Goal: Task Accomplishment & Management: Manage account settings

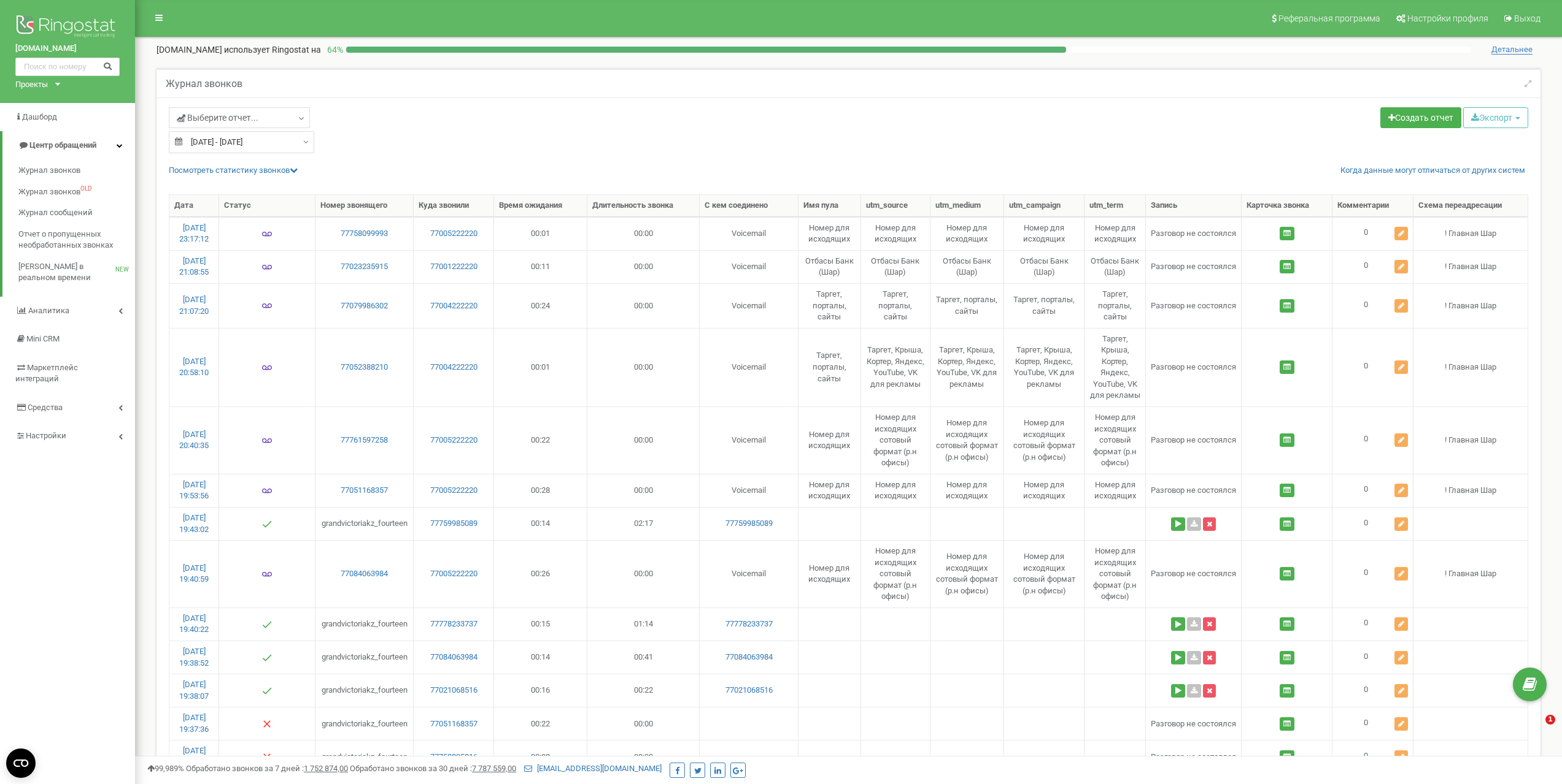
select select "50"
click at [52, 431] on span "Настройки" at bounding box center [45, 435] width 39 height 9
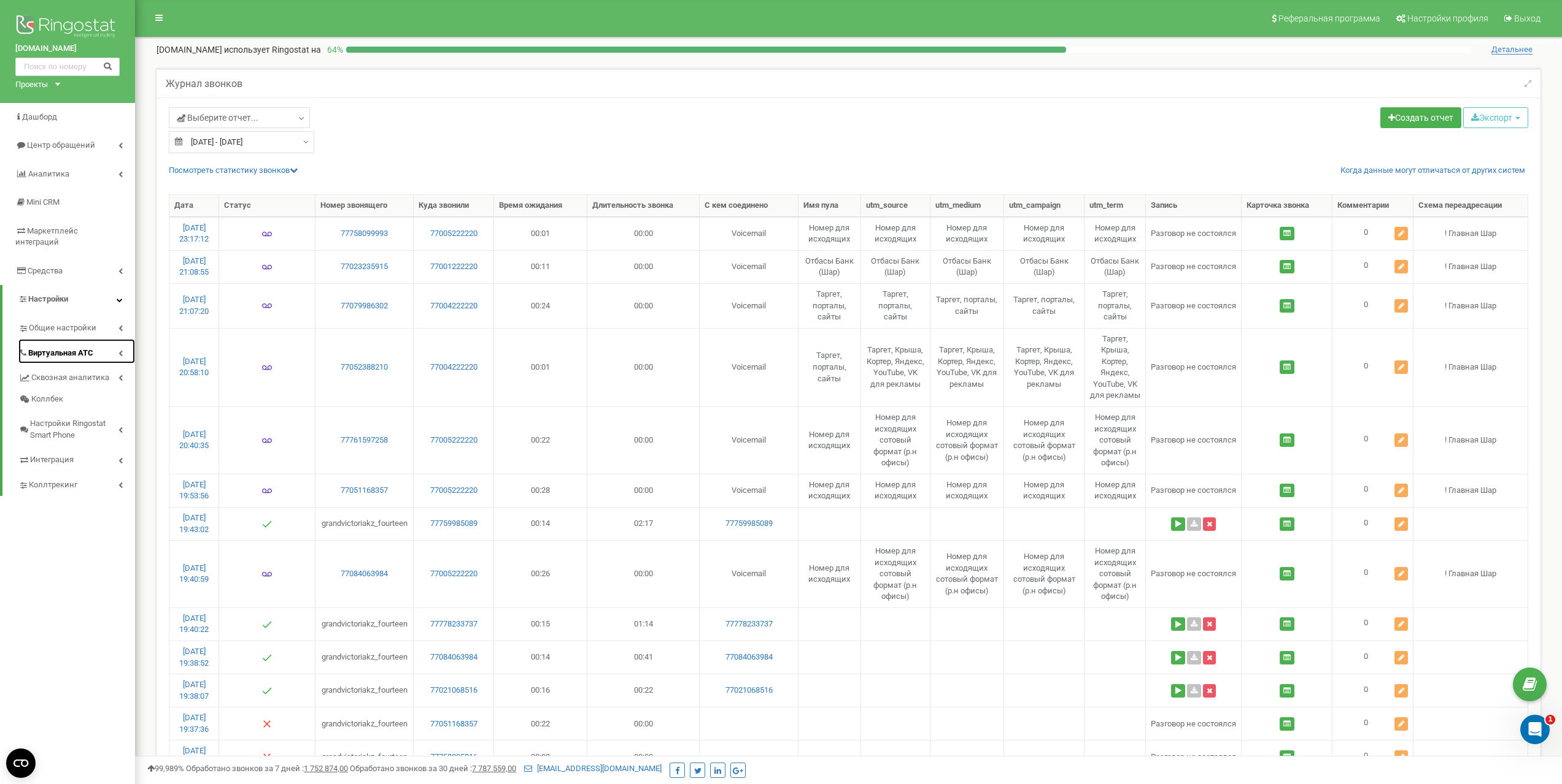
click at [61, 348] on span "Виртуальная АТС" at bounding box center [61, 354] width 65 height 12
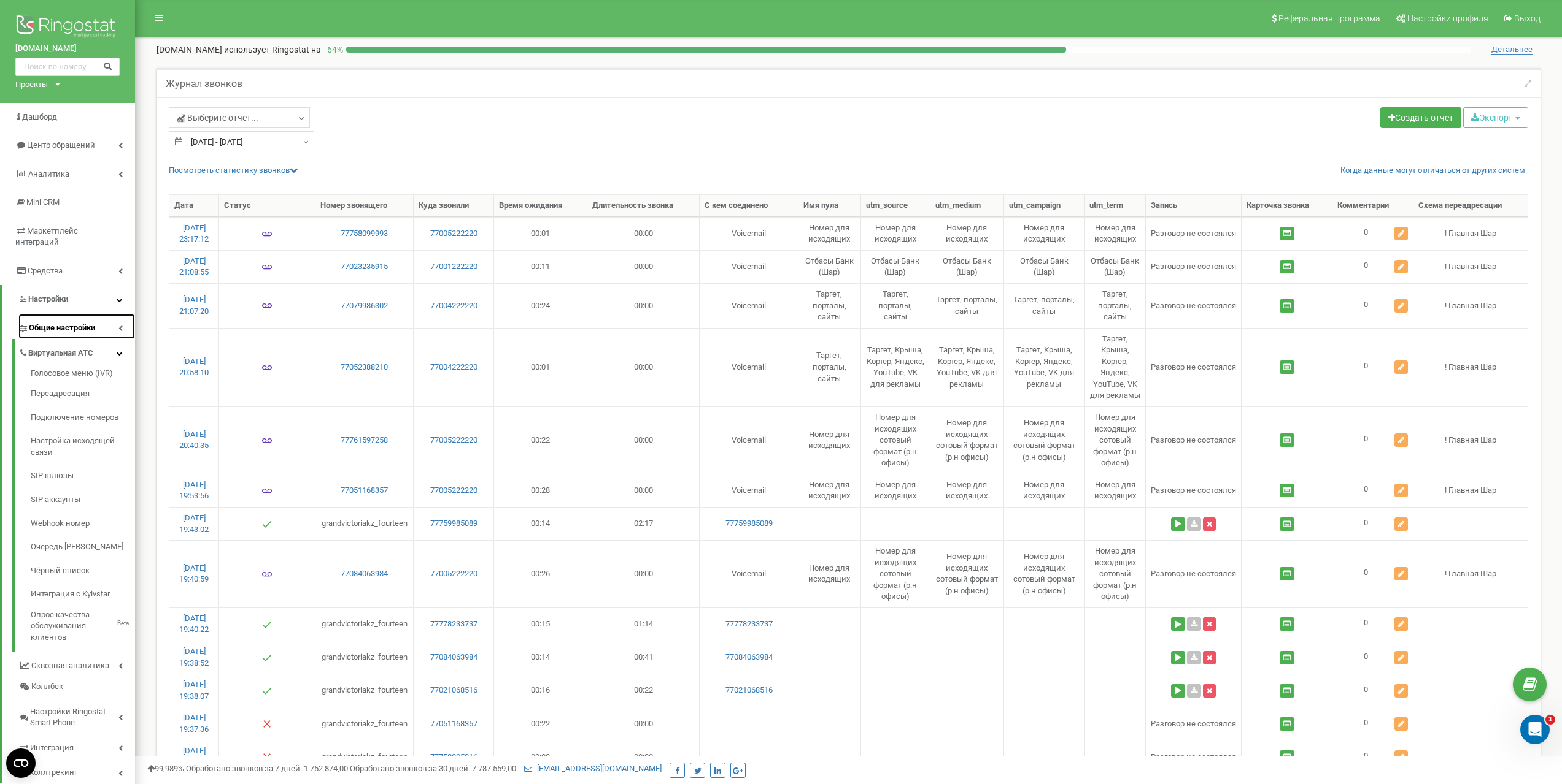
click at [51, 323] on span "Общие настройки" at bounding box center [61, 329] width 66 height 12
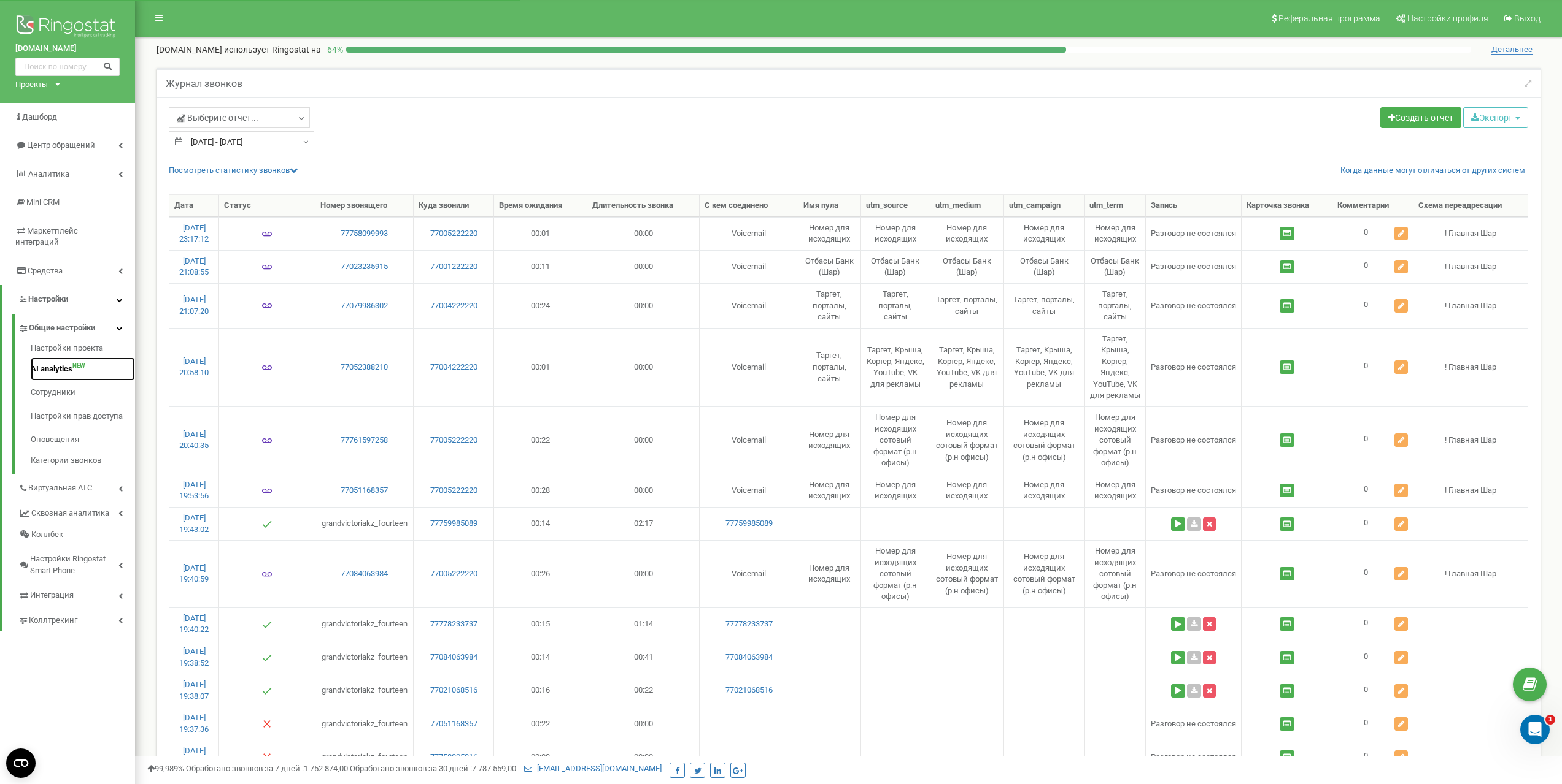
click at [56, 359] on link "AI analytics NEW" at bounding box center [83, 369] width 104 height 24
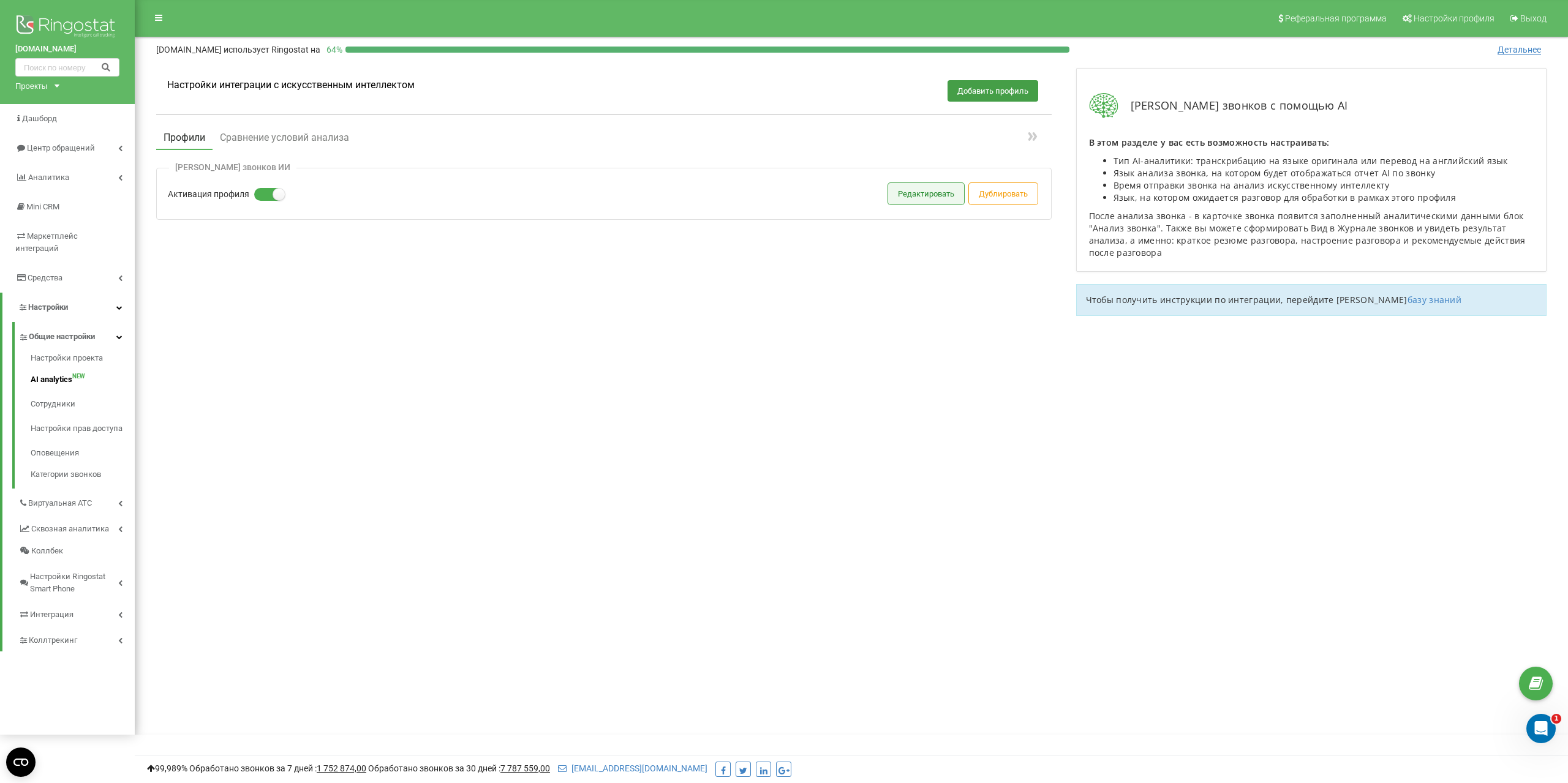
click at [931, 197] on button "Редактировать" at bounding box center [926, 194] width 76 height 22
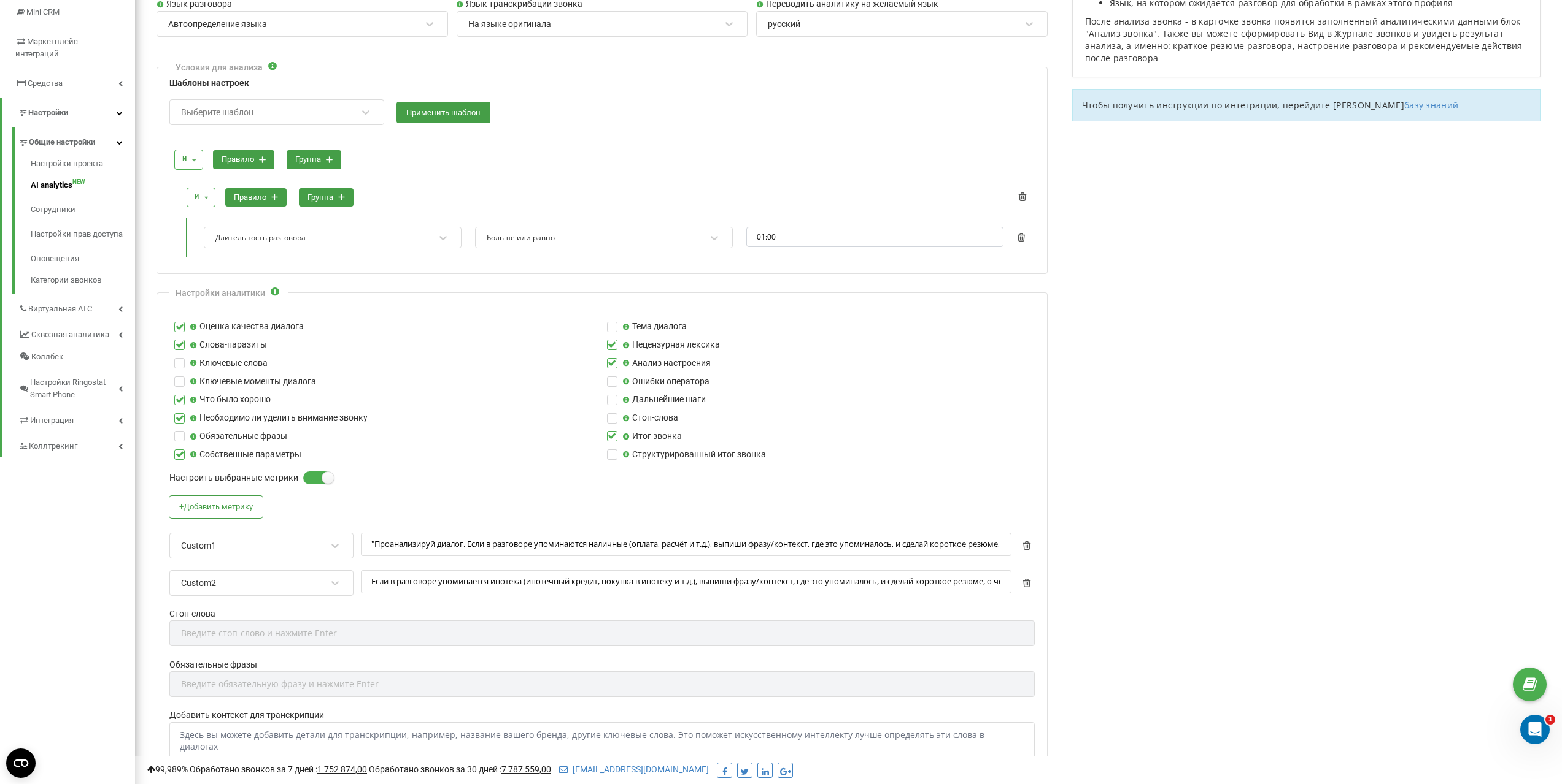
scroll to position [245, 0]
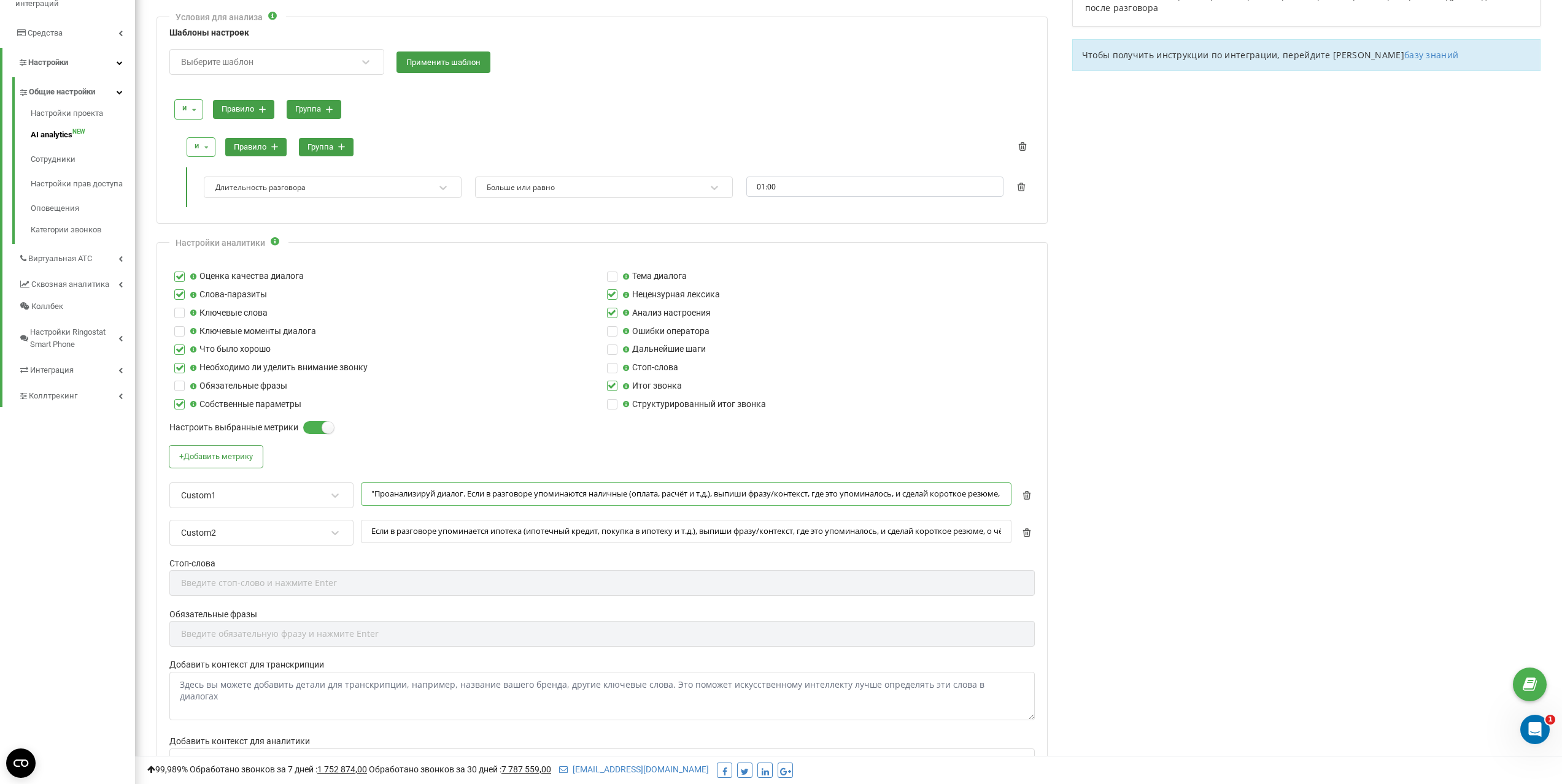
click at [471, 496] on input ""Проанализируй диалог. Если в разговоре упоминаются наличные (оплата, расчёт и …" at bounding box center [686, 494] width 650 height 24
click at [801, 533] on input "Если в разговоре упоминается ипотека (ипотечный кредит, покупка в ипотеку и т.д…" at bounding box center [686, 532] width 650 height 24
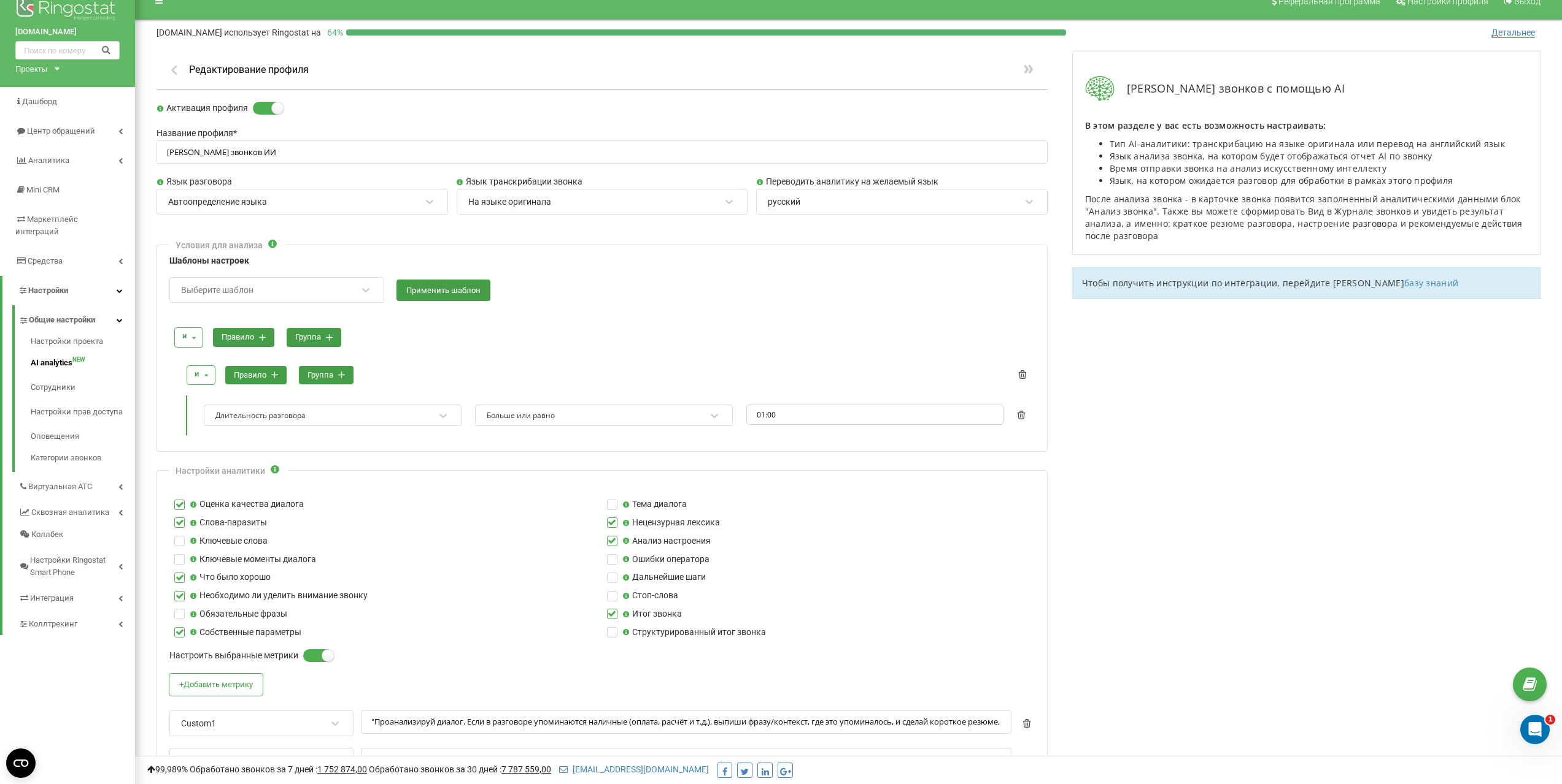
scroll to position [0, 0]
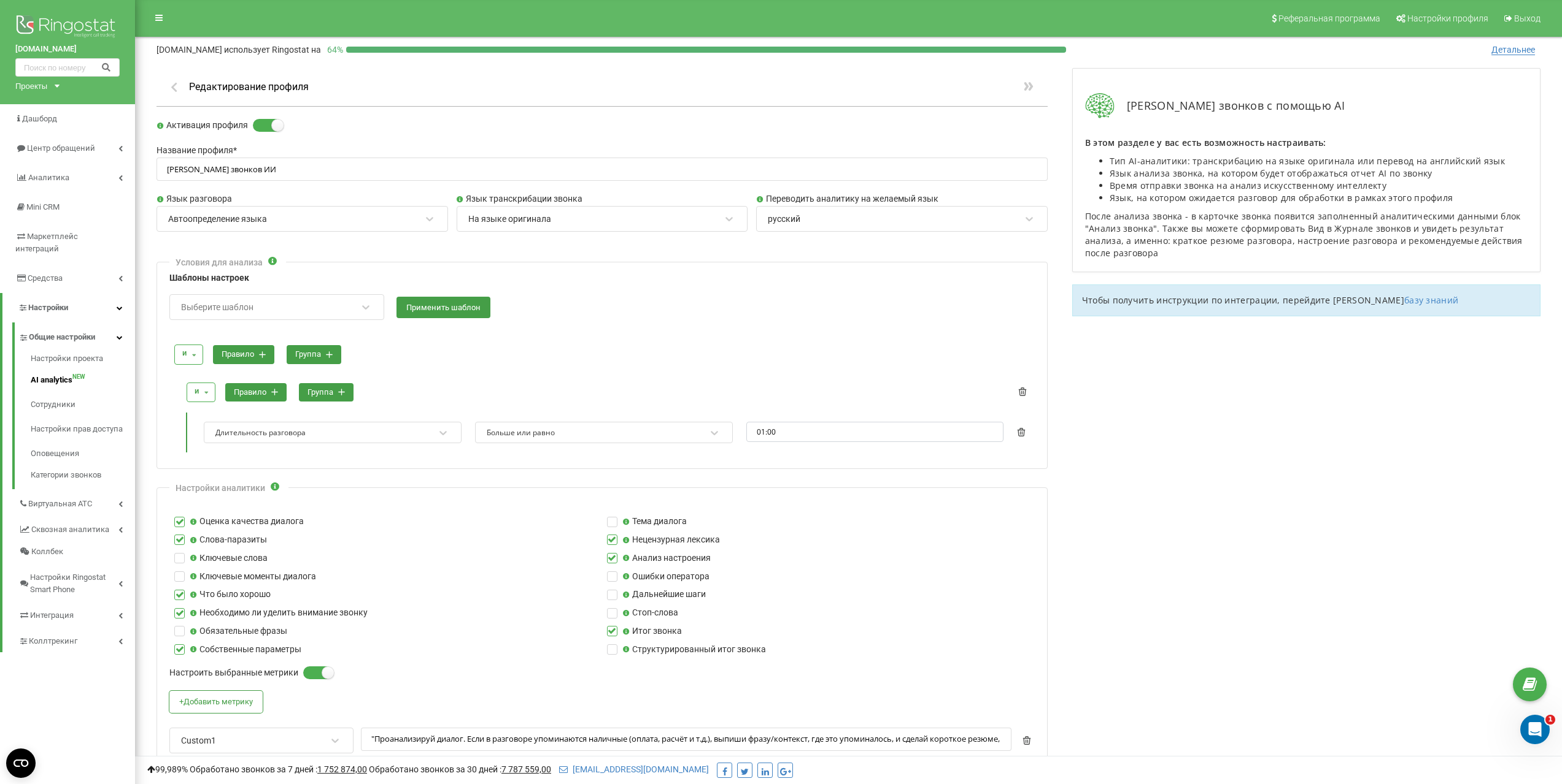
click at [1178, 546] on div "Анализ звонков с помощью AI В этом разделе у вас есть возможность настраивать: …" at bounding box center [1306, 688] width 493 height 1266
click at [53, 179] on span "Аналитика" at bounding box center [48, 177] width 39 height 9
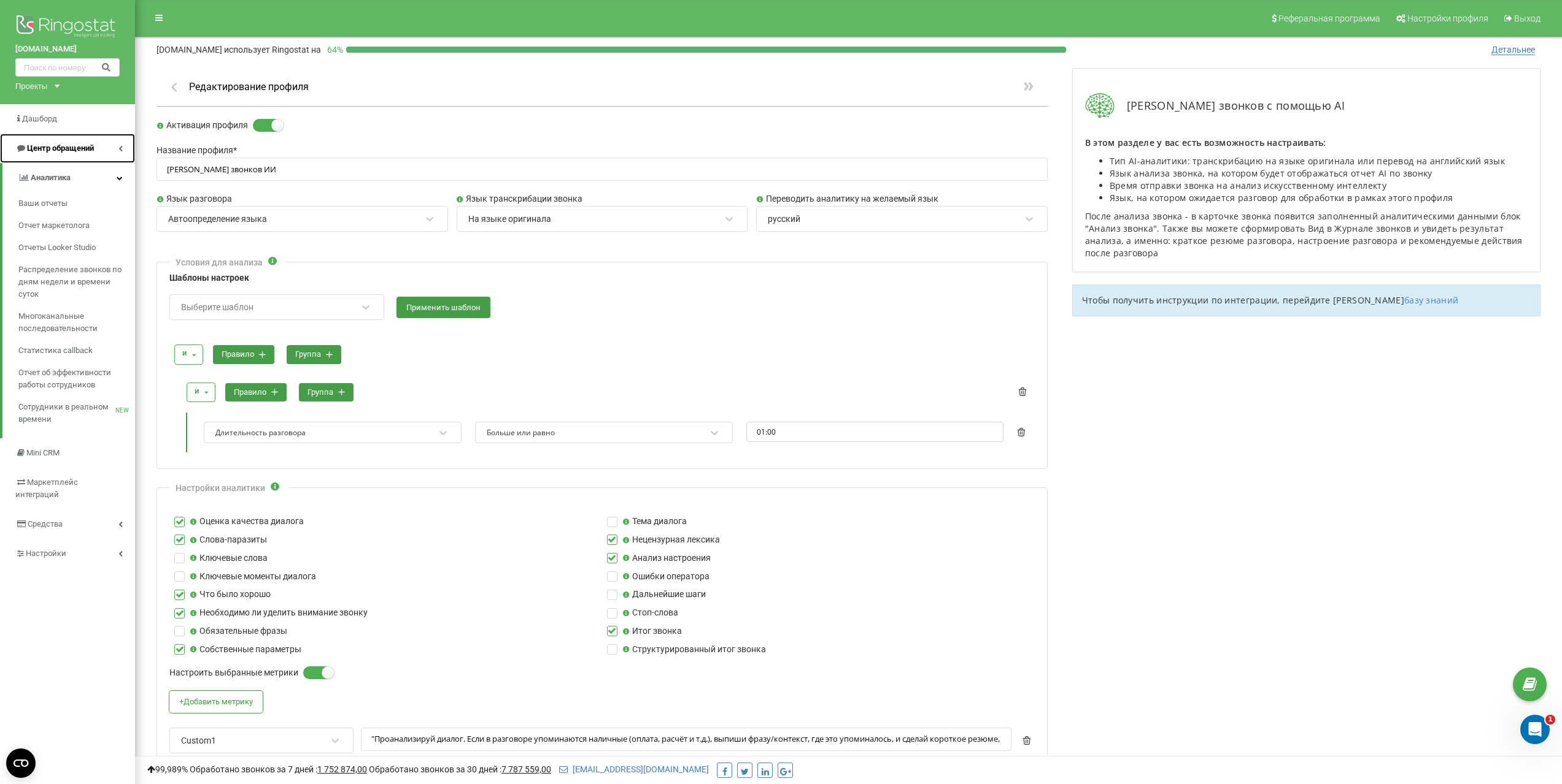
click at [58, 146] on span "Центр обращений" at bounding box center [60, 148] width 67 height 9
click at [61, 174] on span "Журнал звонков" at bounding box center [49, 174] width 61 height 12
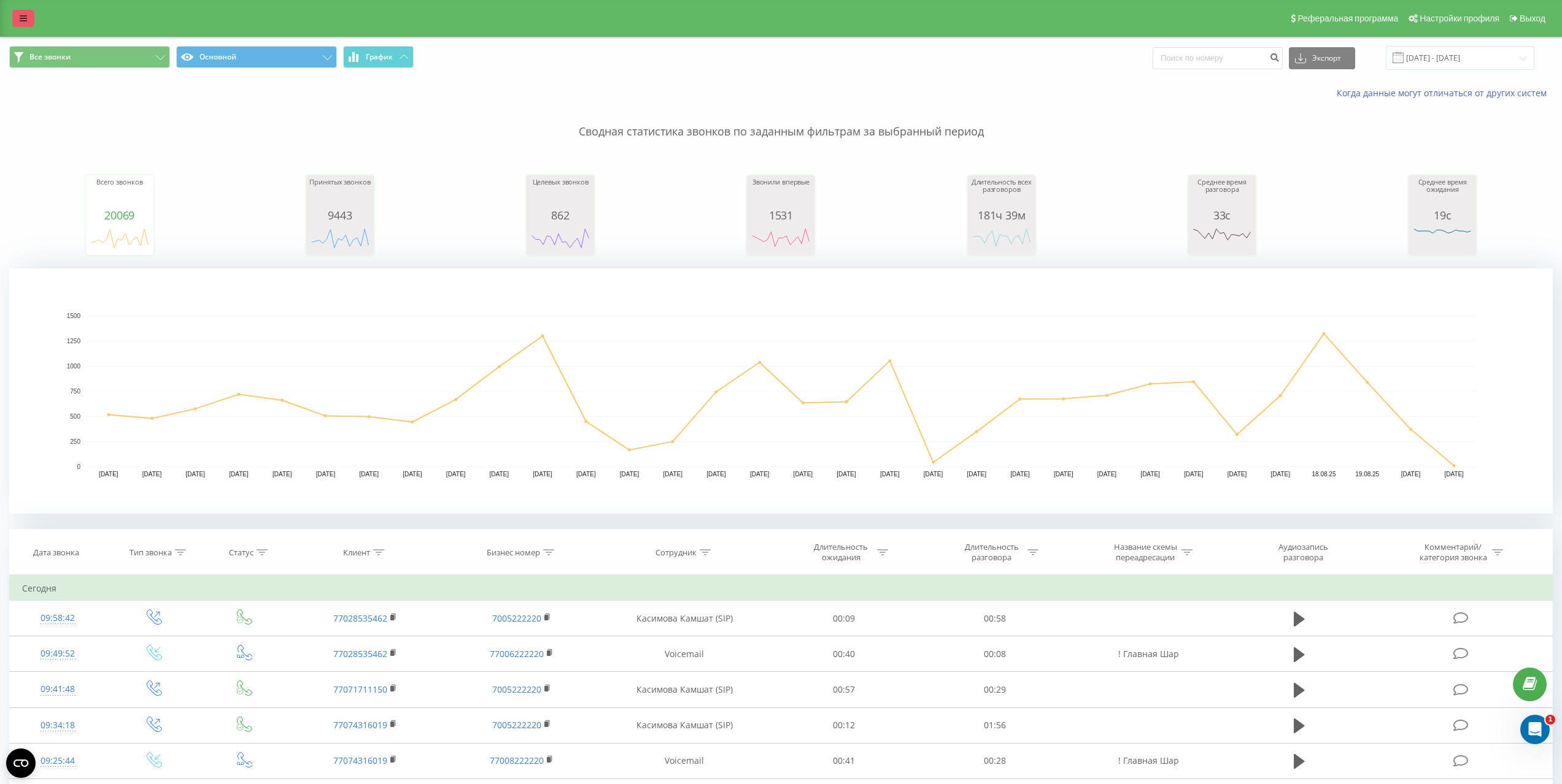
click at [22, 24] on link at bounding box center [23, 18] width 22 height 17
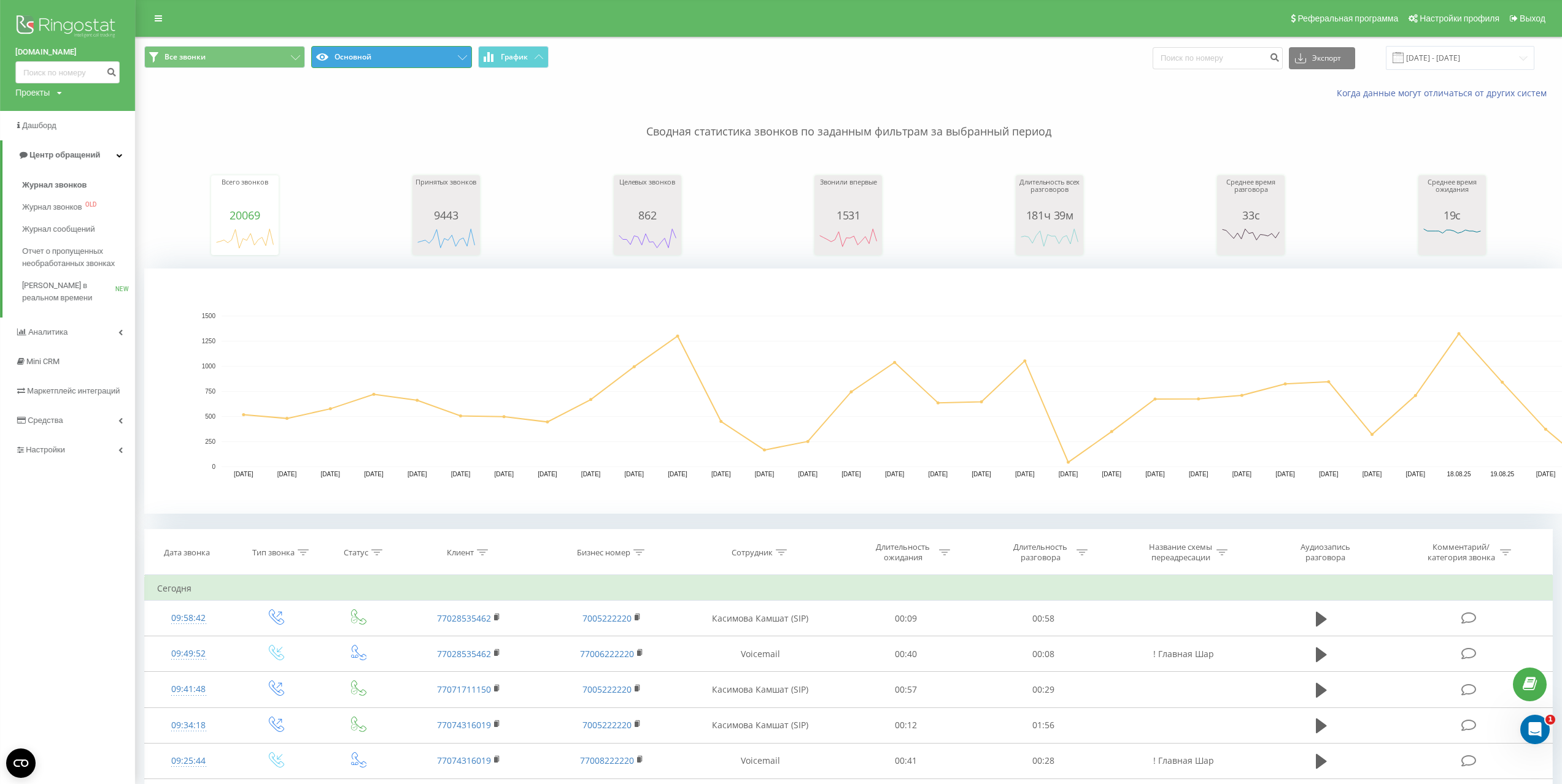
click at [463, 54] on button "Основной" at bounding box center [391, 57] width 161 height 22
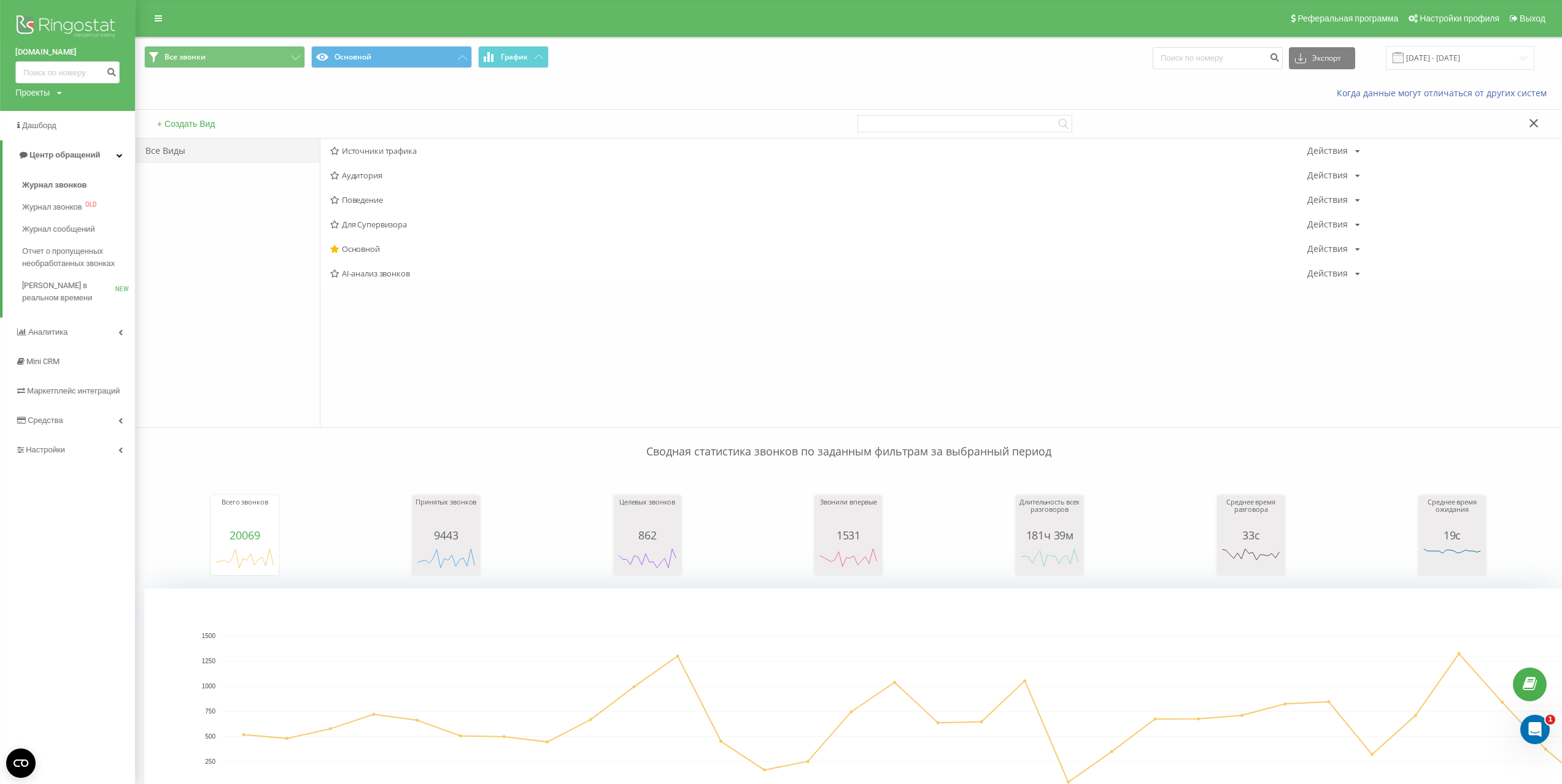
click at [334, 278] on icon at bounding box center [334, 274] width 9 height 8
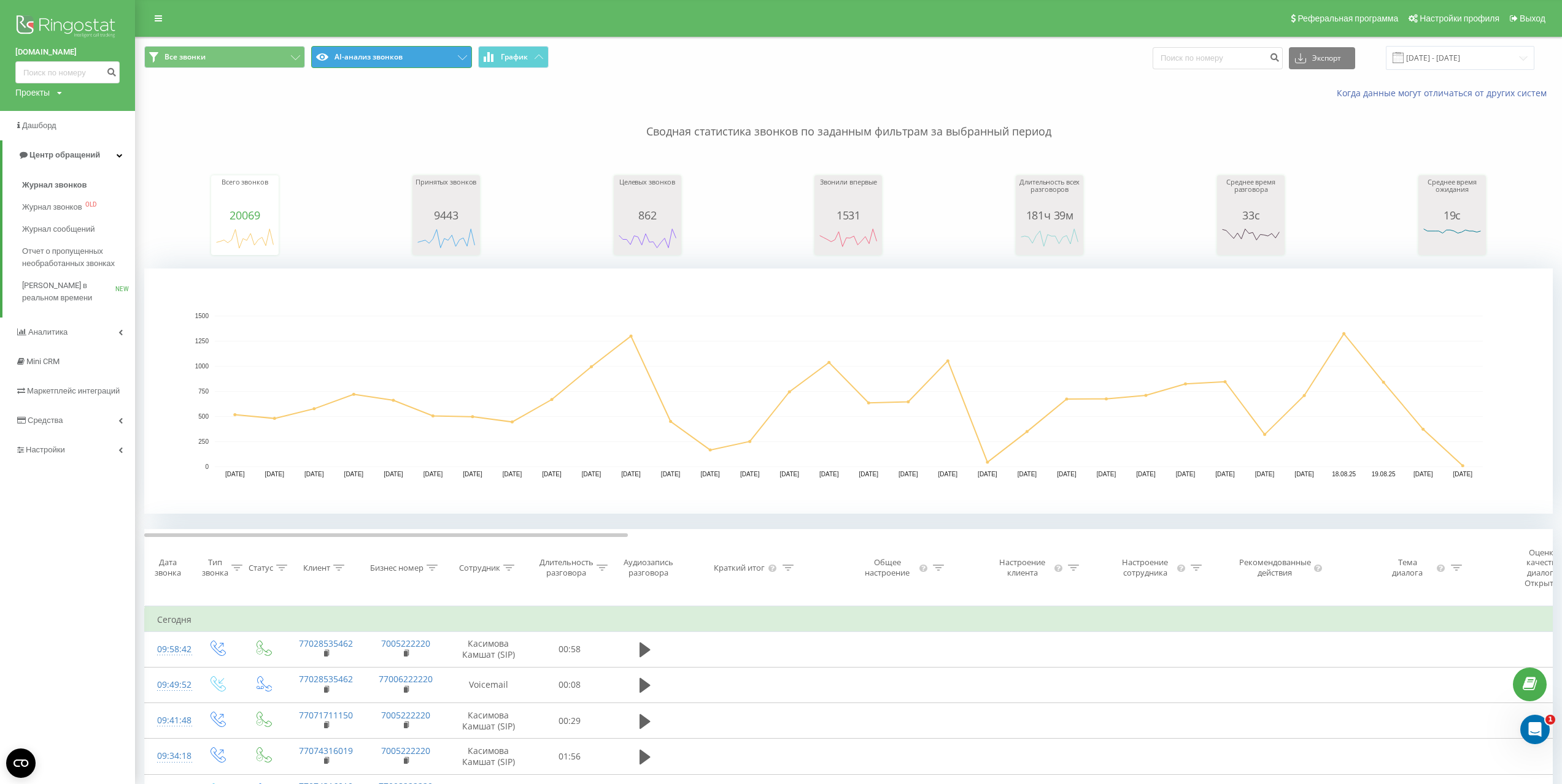
click at [382, 56] on button "AI-анализ звонков" at bounding box center [391, 57] width 161 height 22
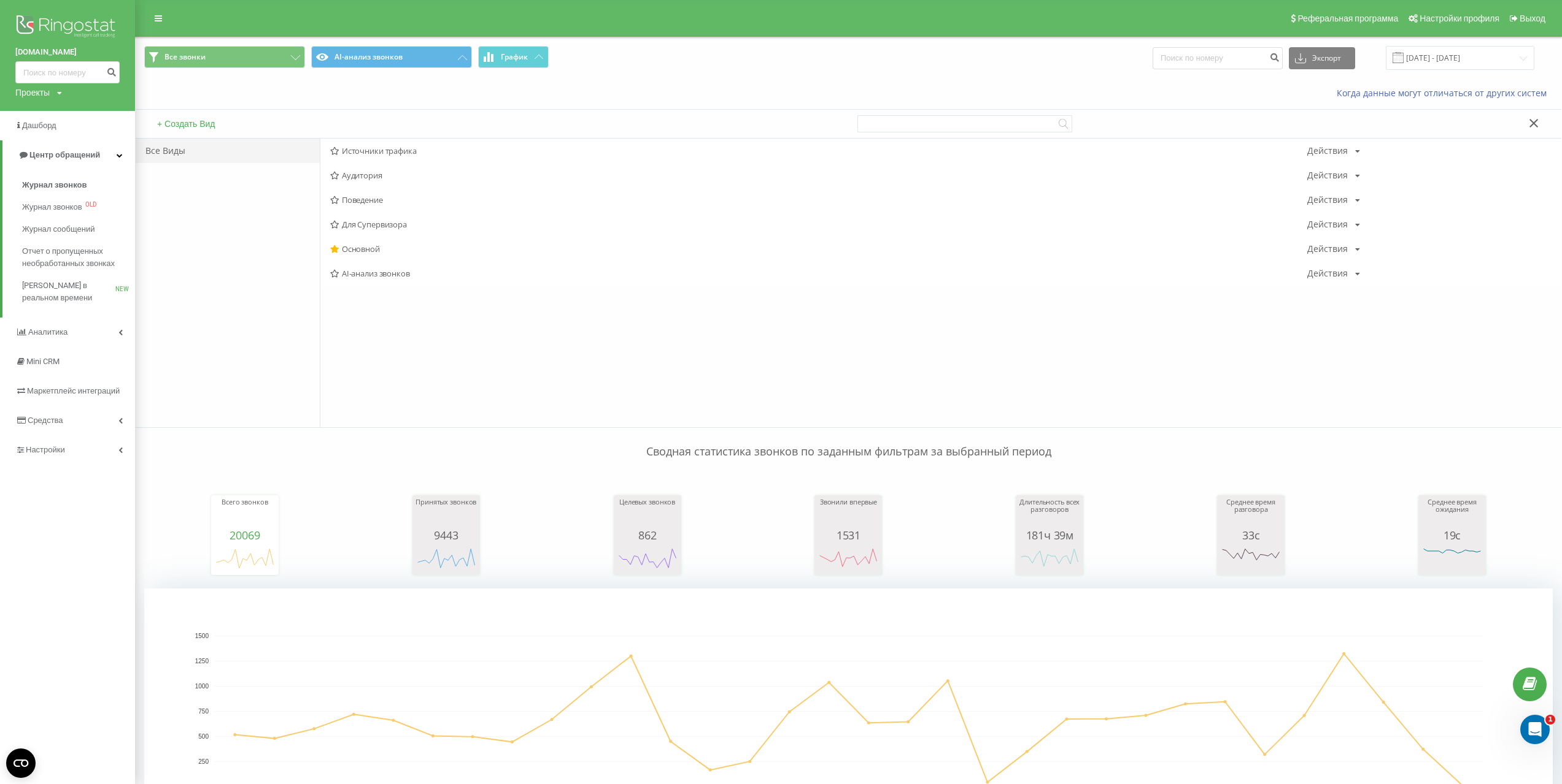
drag, startPoint x: 352, startPoint y: 272, endPoint x: 358, endPoint y: 275, distance: 6.7
click at [352, 272] on span "AI-анализ звонков" at bounding box center [818, 273] width 977 height 9
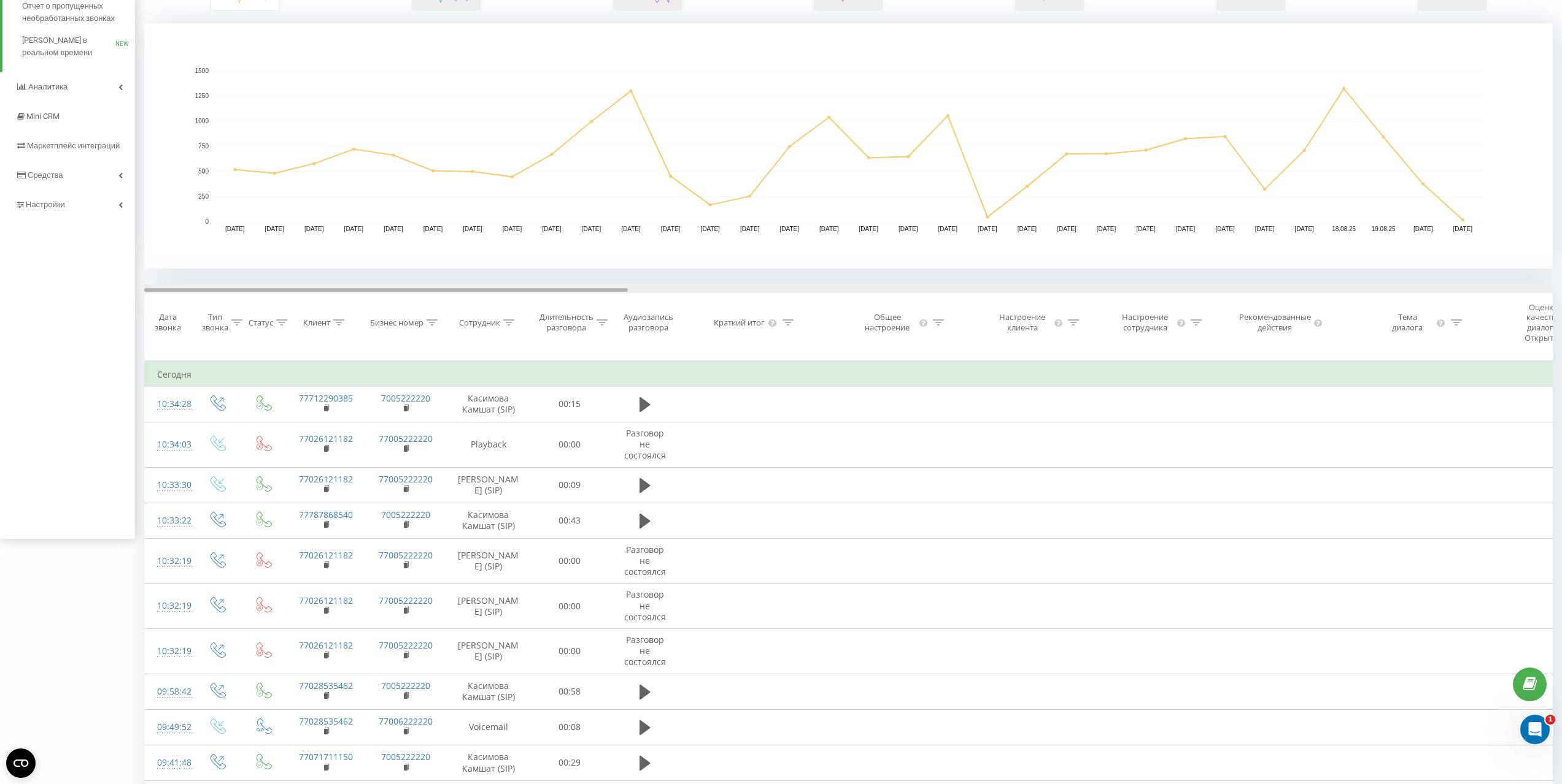
drag, startPoint x: 623, startPoint y: 290, endPoint x: 585, endPoint y: 299, distance: 39.1
click at [585, 299] on div "Дата звонка Тип звонка Статус Клиент Бизнес номер Сотрудник Длительность разгов…" at bounding box center [848, 322] width 1408 height 77
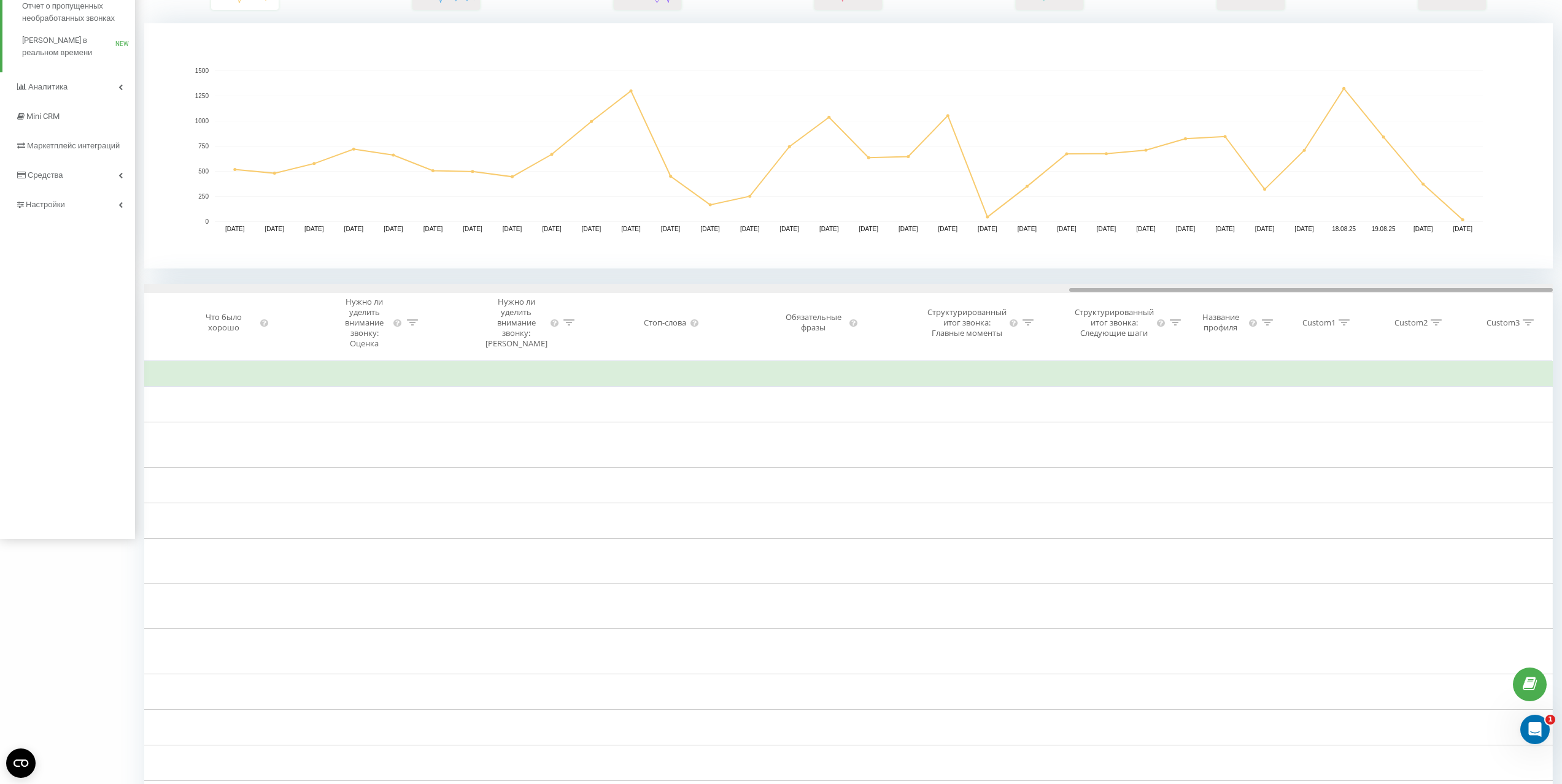
drag, startPoint x: 617, startPoint y: 290, endPoint x: 1568, endPoint y: 304, distance: 951.1
click at [1562, 304] on html "grandvictoria.kz Проекты altynshar.kz altynshar2.kz grandvictoria.kz dreamtown.…" at bounding box center [781, 147] width 1562 height 784
click at [1346, 324] on icon at bounding box center [1343, 322] width 11 height 6
click at [1315, 425] on input "text" at bounding box center [1323, 426] width 108 height 22
type input "Наличные"
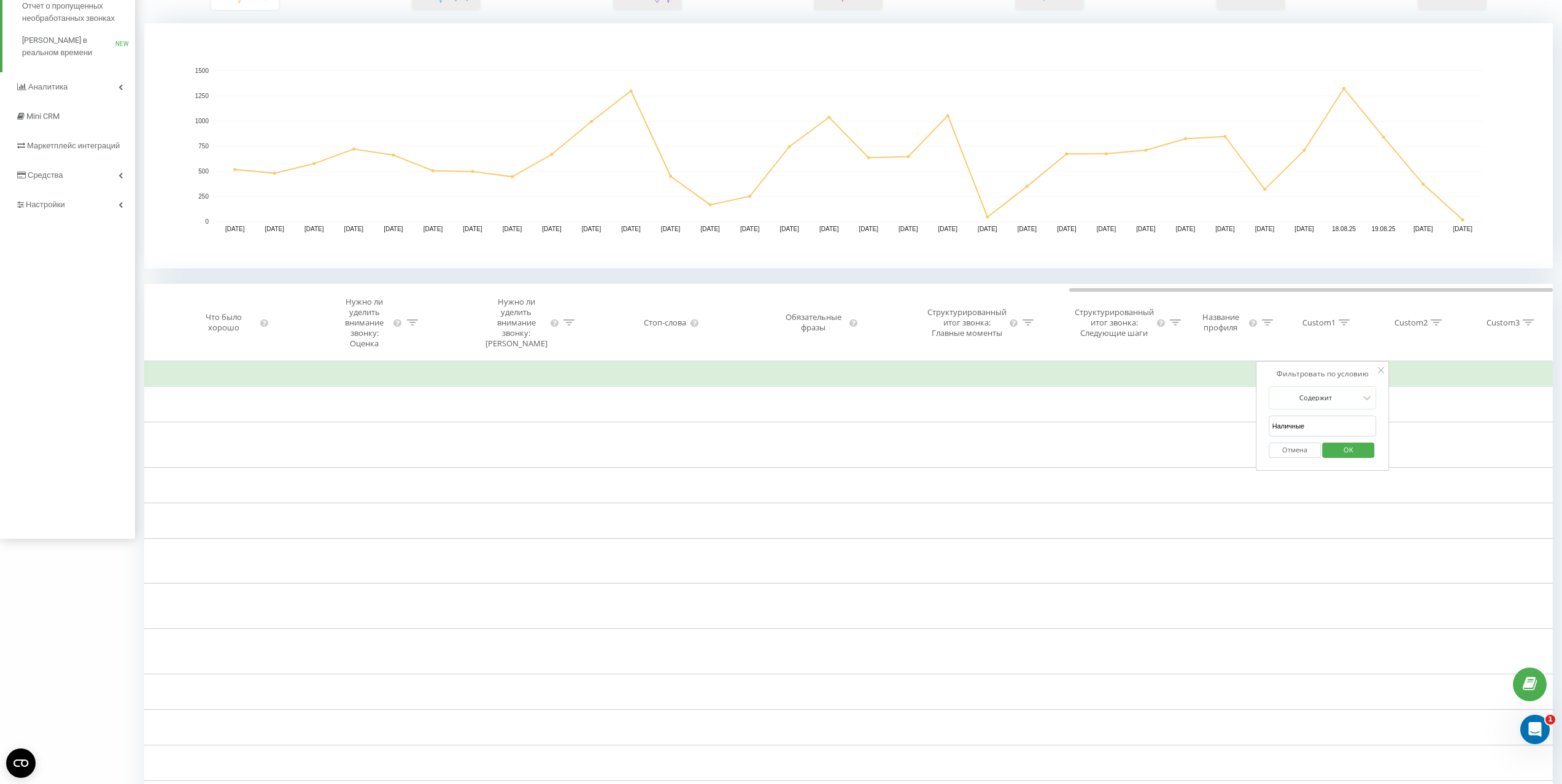
click button "OK" at bounding box center [1348, 451] width 52 height 16
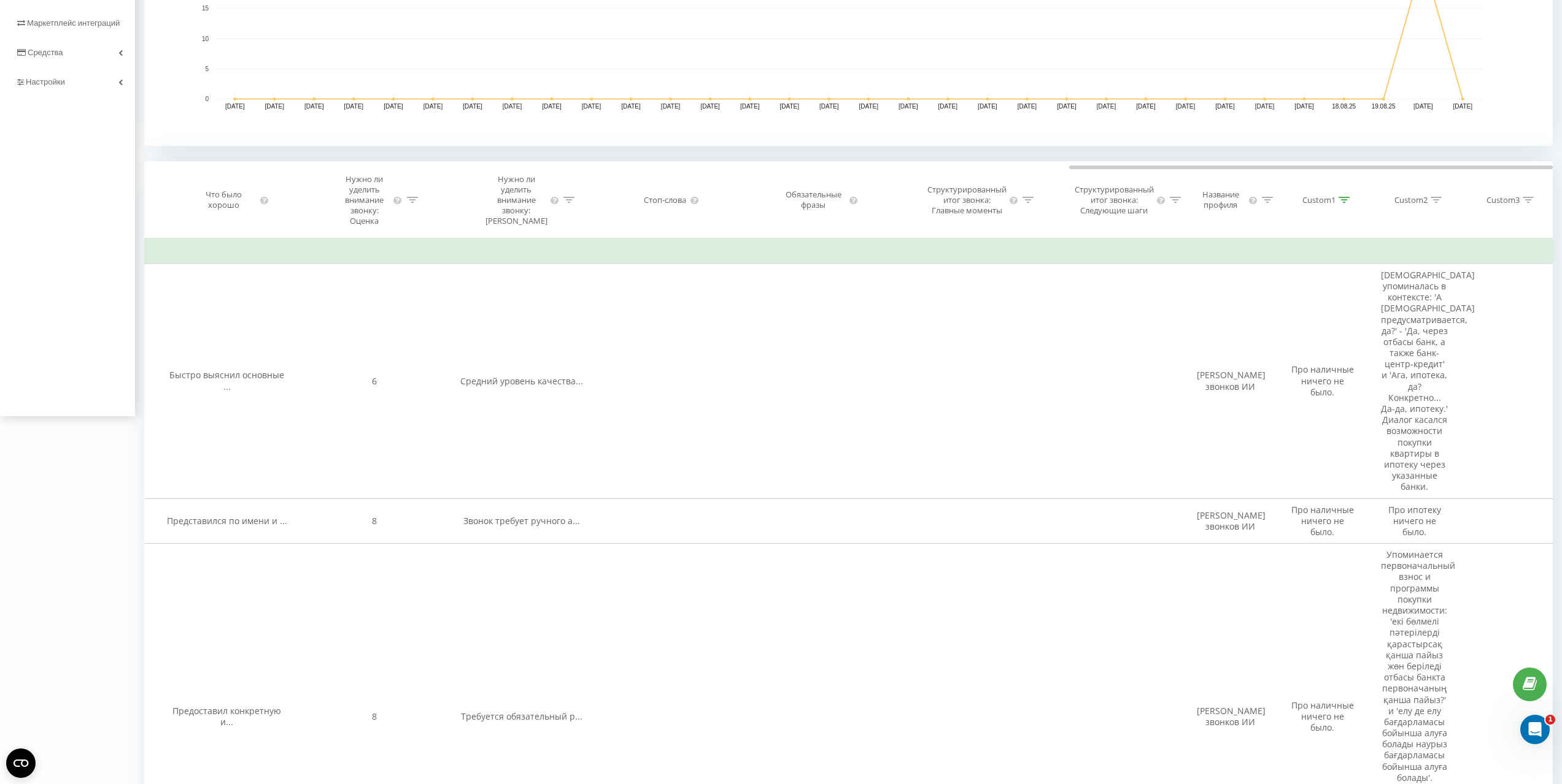
click at [1343, 202] on icon at bounding box center [1343, 200] width 11 height 6
drag, startPoint x: 1310, startPoint y: 306, endPoint x: 1267, endPoint y: 306, distance: 43.0
click at [1267, 306] on div "Фильтровать по условию Содержит Наличные Отмена OK" at bounding box center [1323, 294] width 134 height 110
click at [1354, 329] on span "OK" at bounding box center [1347, 327] width 34 height 19
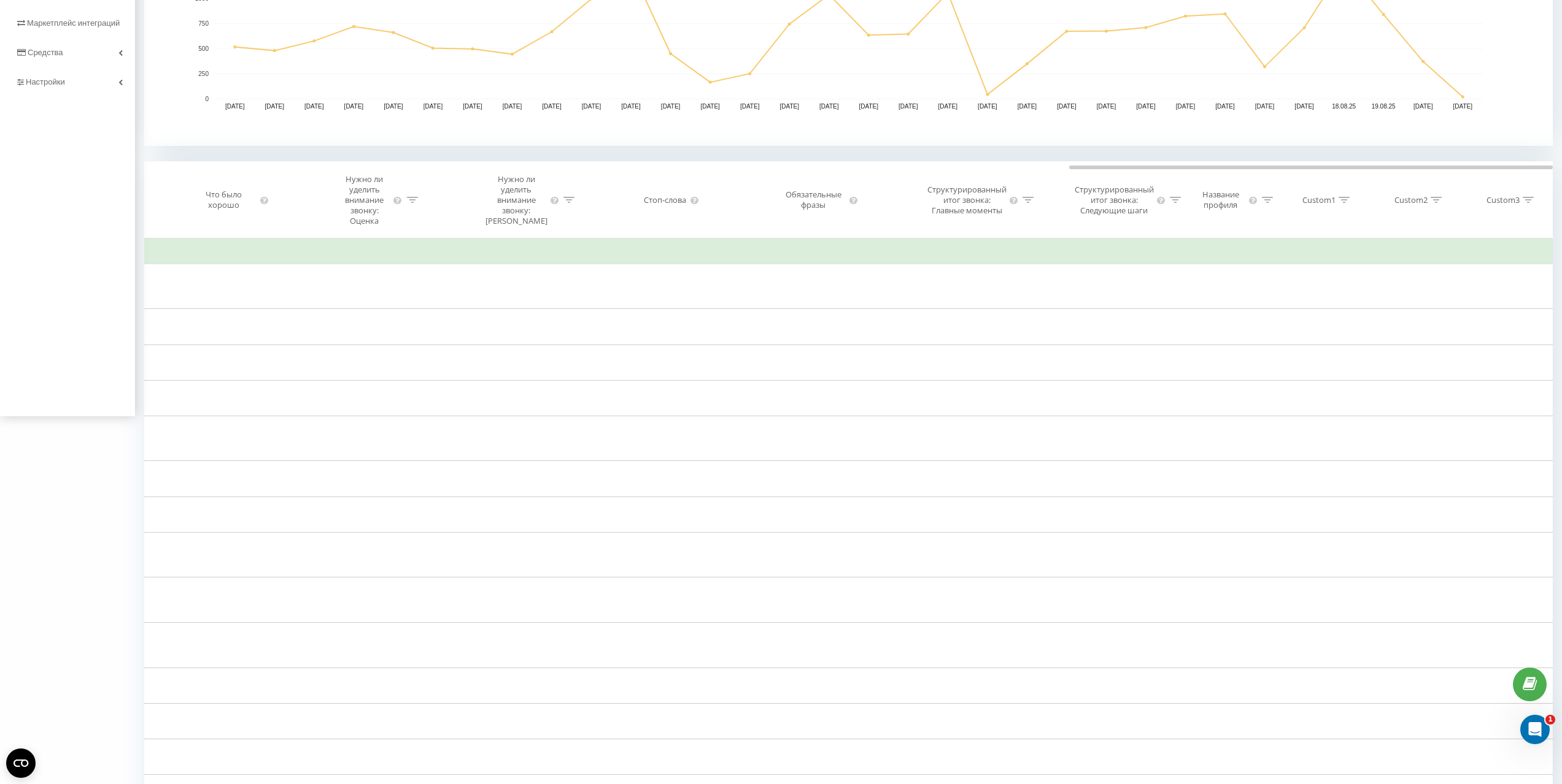
click at [1433, 201] on icon at bounding box center [1435, 200] width 11 height 6
click at [1400, 302] on input "text" at bounding box center [1414, 304] width 108 height 22
click at [1440, 328] on span "OK" at bounding box center [1440, 327] width 34 height 19
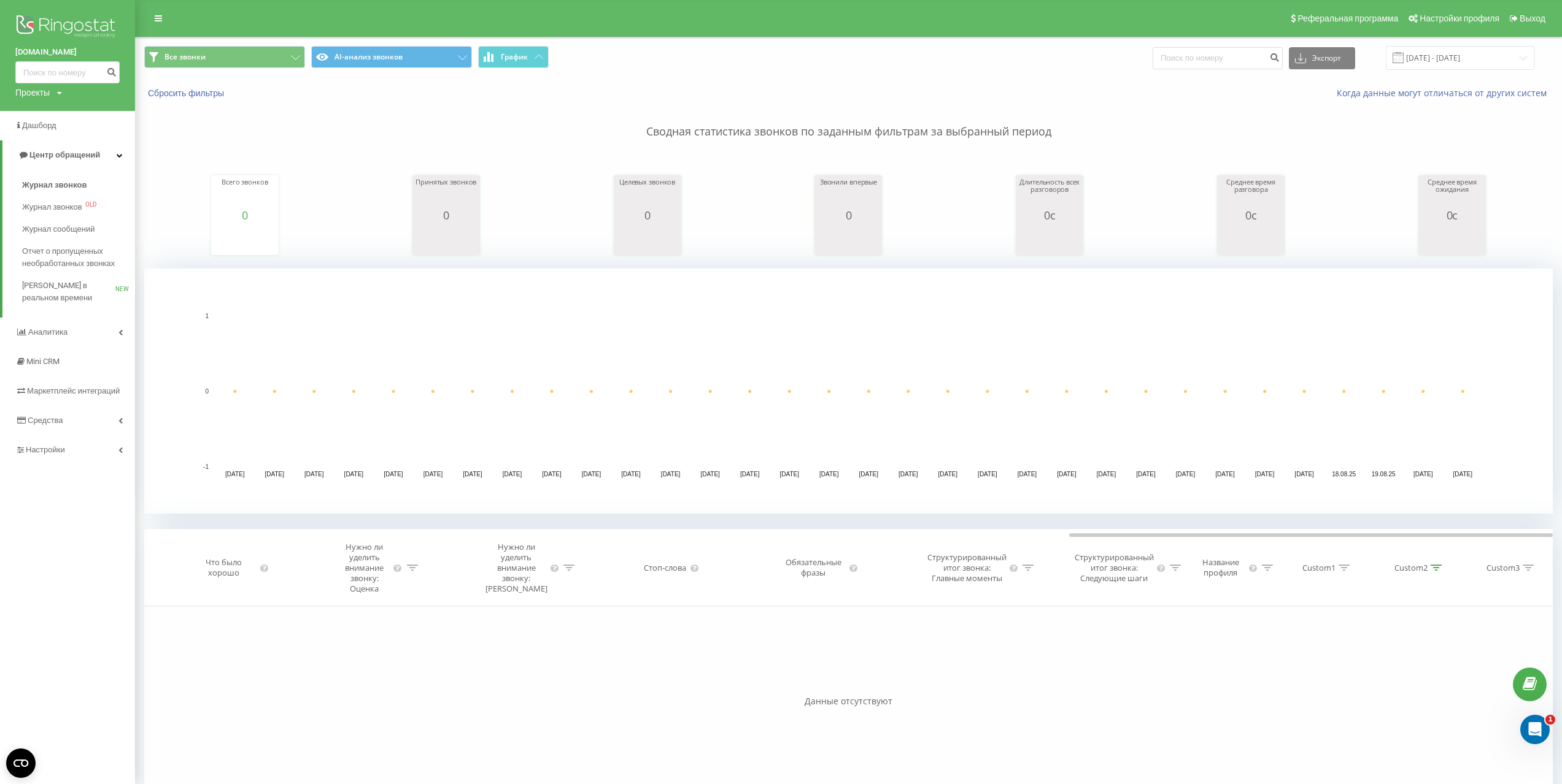
scroll to position [108, 0]
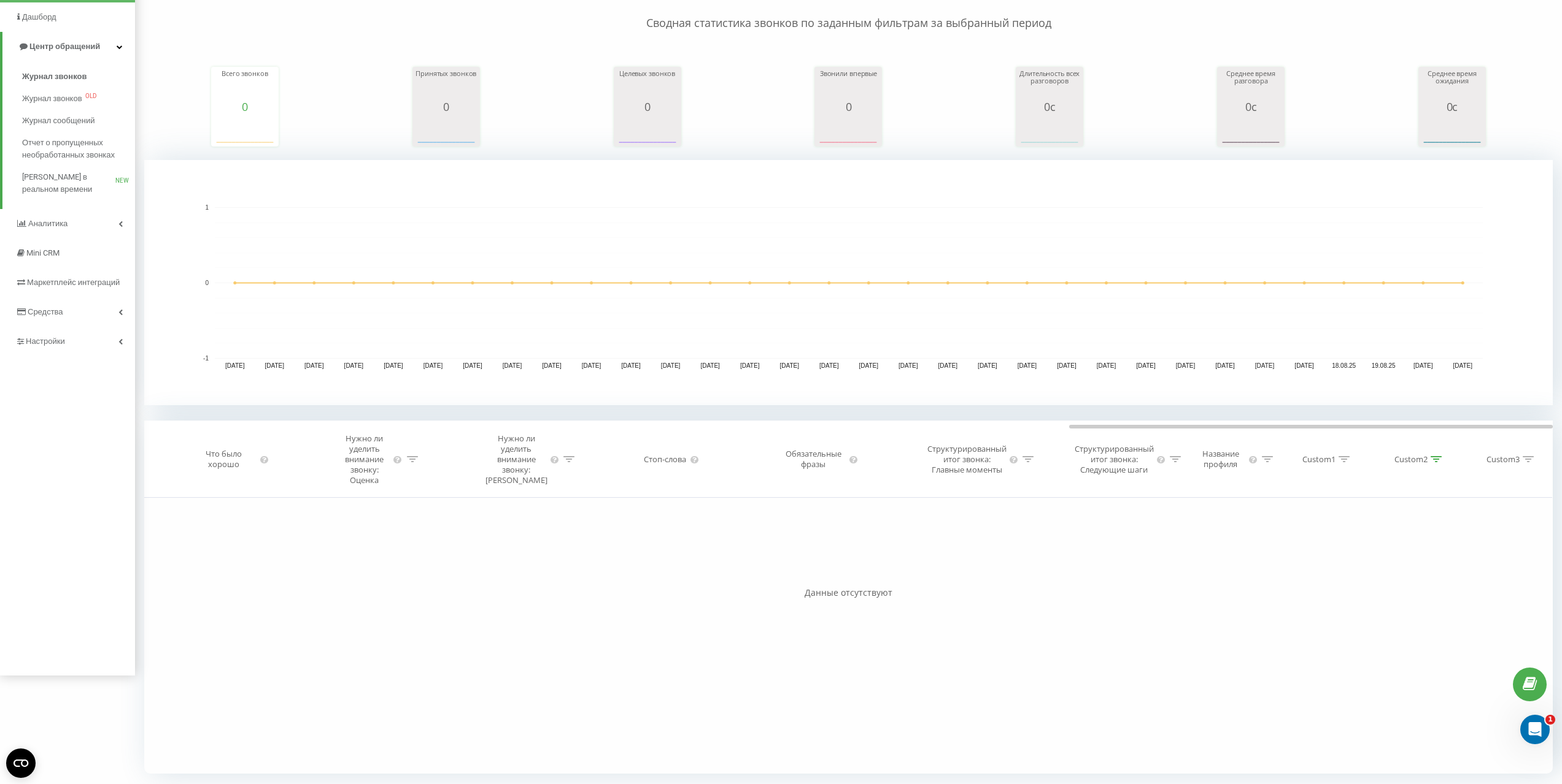
click at [1437, 458] on icon at bounding box center [1435, 459] width 11 height 6
click at [1406, 563] on input "Ипатека" at bounding box center [1414, 563] width 108 height 22
type input "Ипотека"
click button "OK" at bounding box center [1440, 587] width 52 height 16
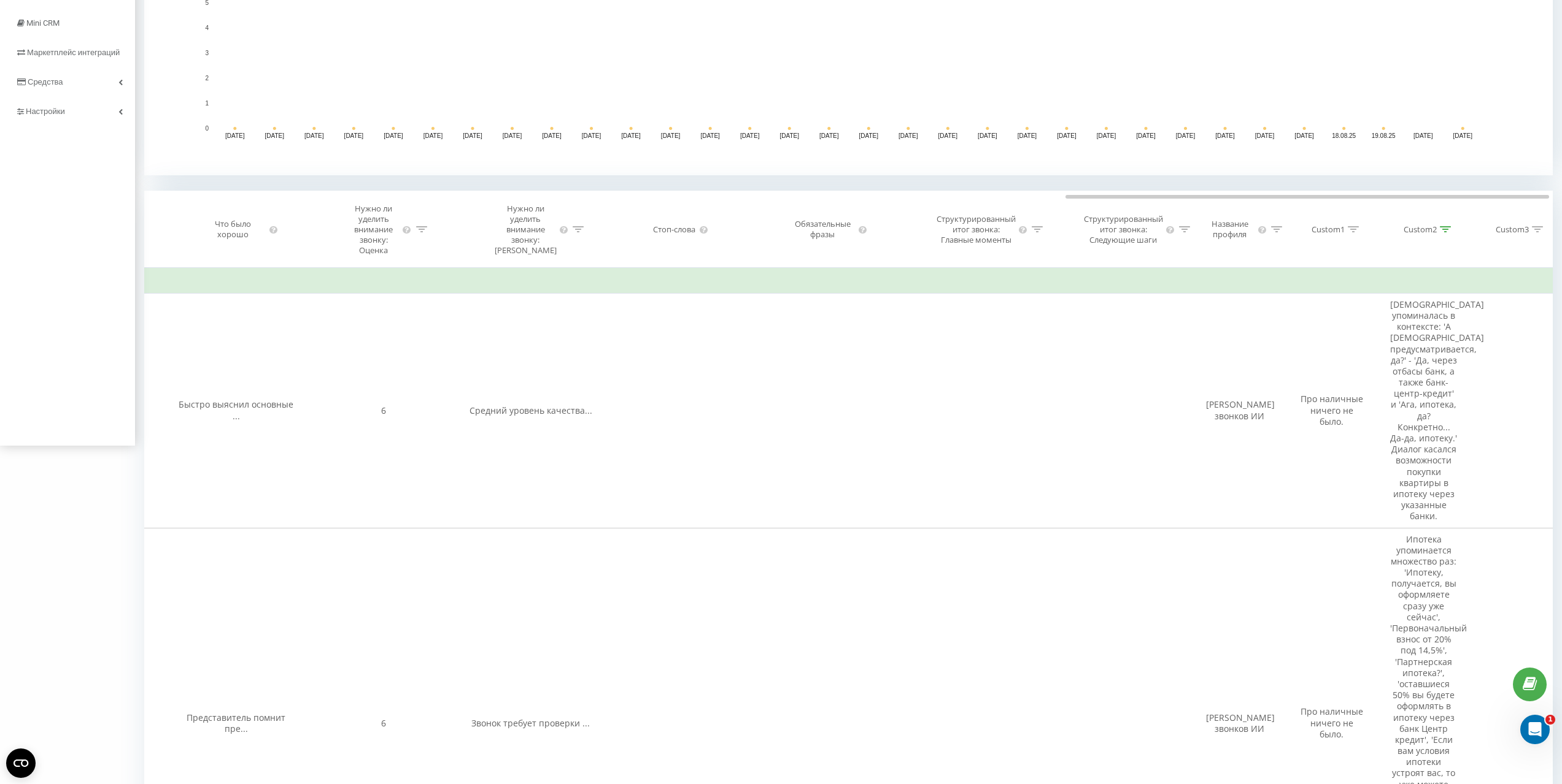
scroll to position [368, 0]
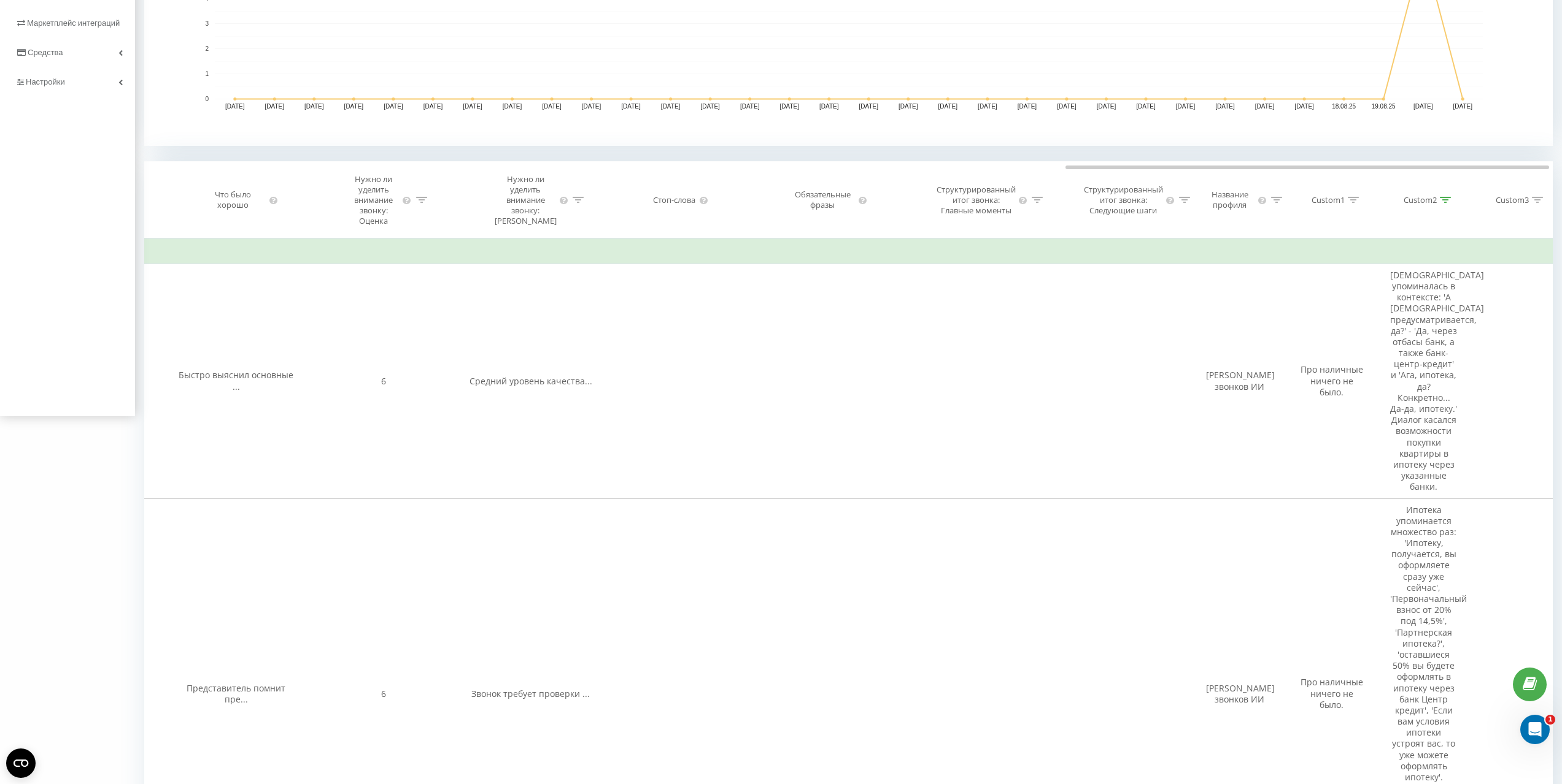
click at [1447, 200] on icon at bounding box center [1445, 200] width 11 height 6
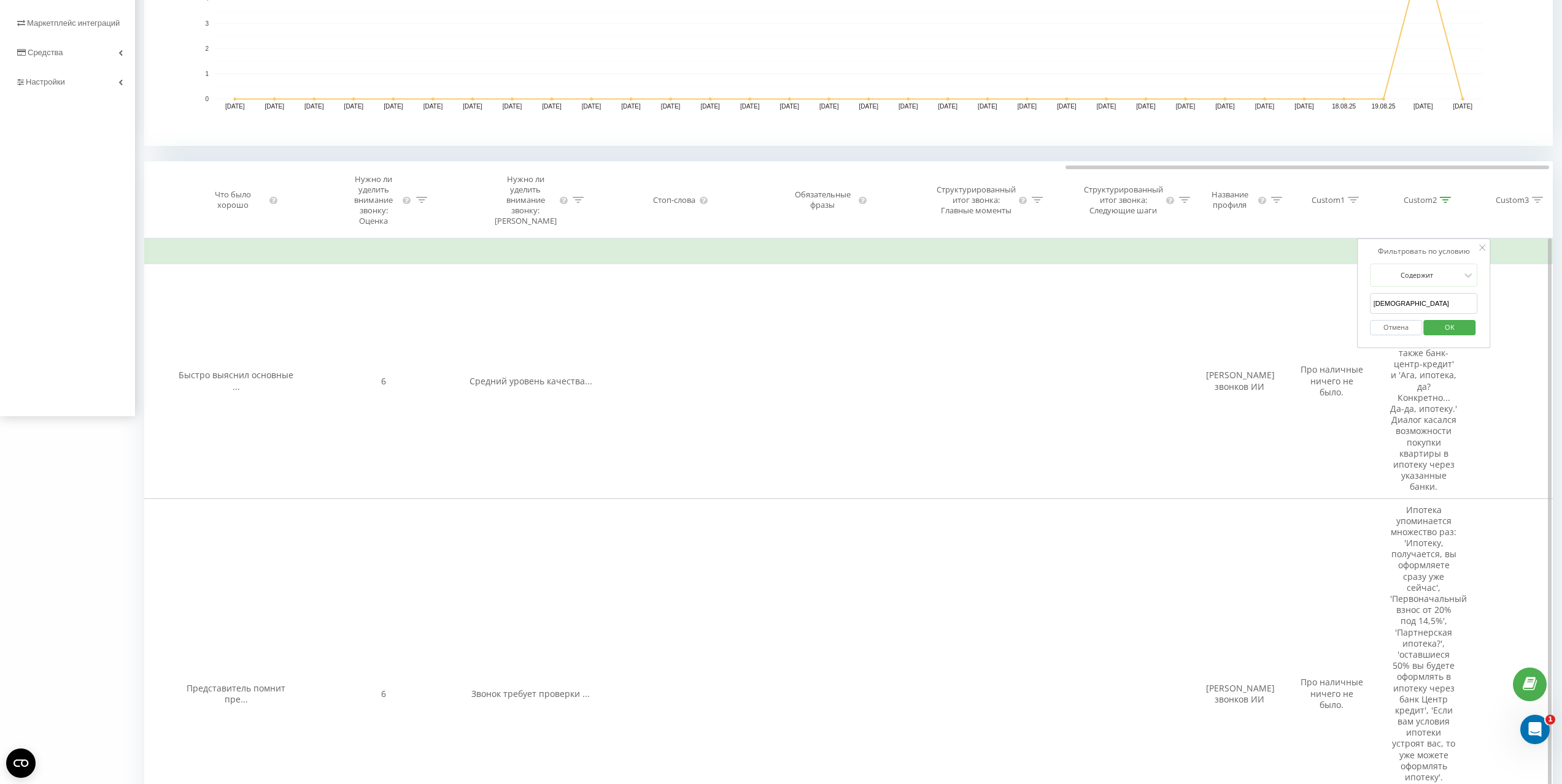
click at [1407, 304] on input "Ипотека" at bounding box center [1424, 304] width 108 height 22
drag, startPoint x: 1407, startPoint y: 304, endPoint x: 1367, endPoint y: 304, distance: 40.0
click at [1367, 304] on div "Фильтровать по условию Содержит Ипотека Отмена OK" at bounding box center [1424, 294] width 134 height 110
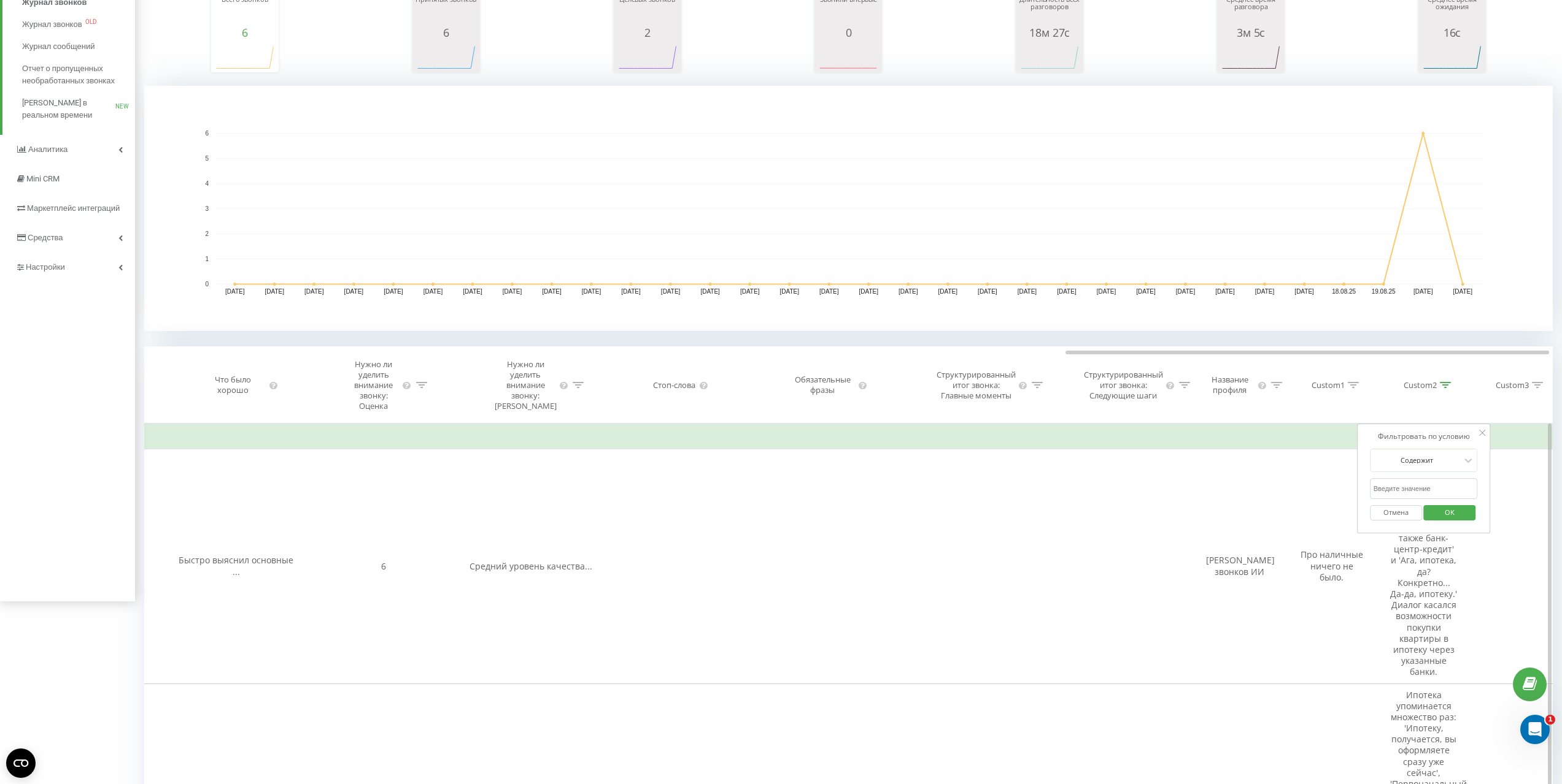
scroll to position [184, 0]
click at [1479, 432] on icon at bounding box center [1482, 431] width 6 height 6
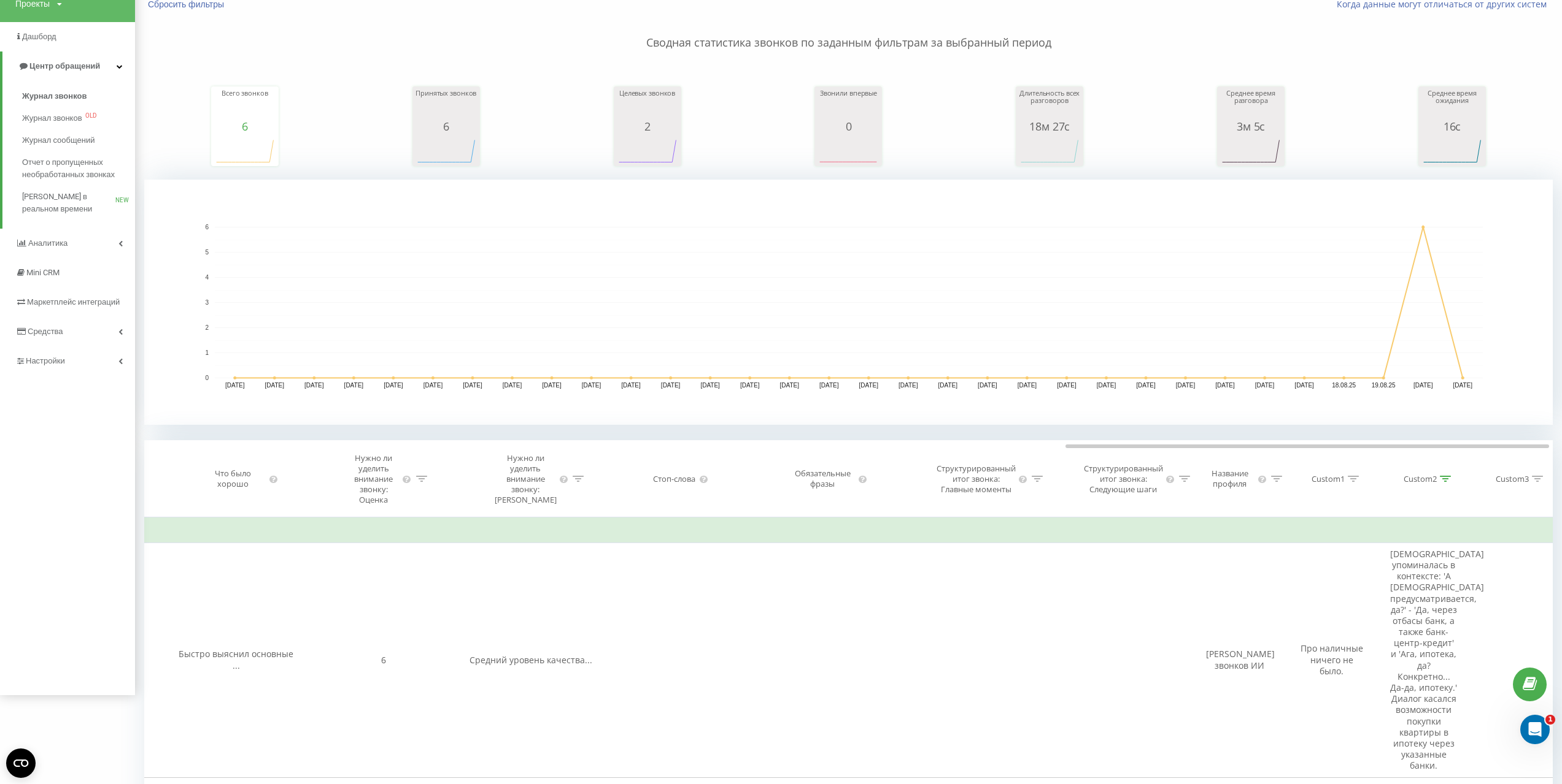
scroll to position [0, 0]
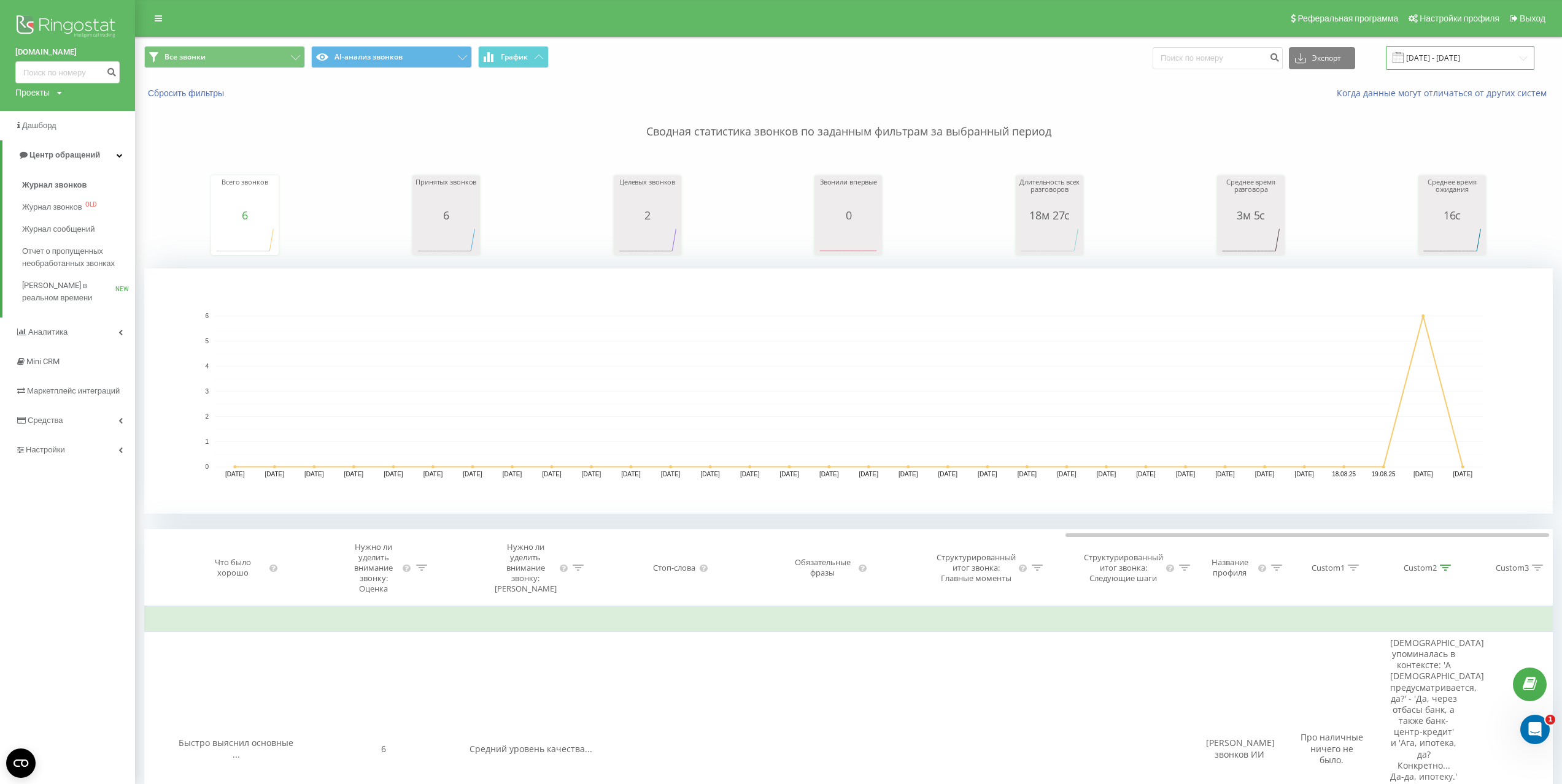
click at [1440, 59] on input "21.07.2025 - 21.08.2025" at bounding box center [1460, 58] width 149 height 24
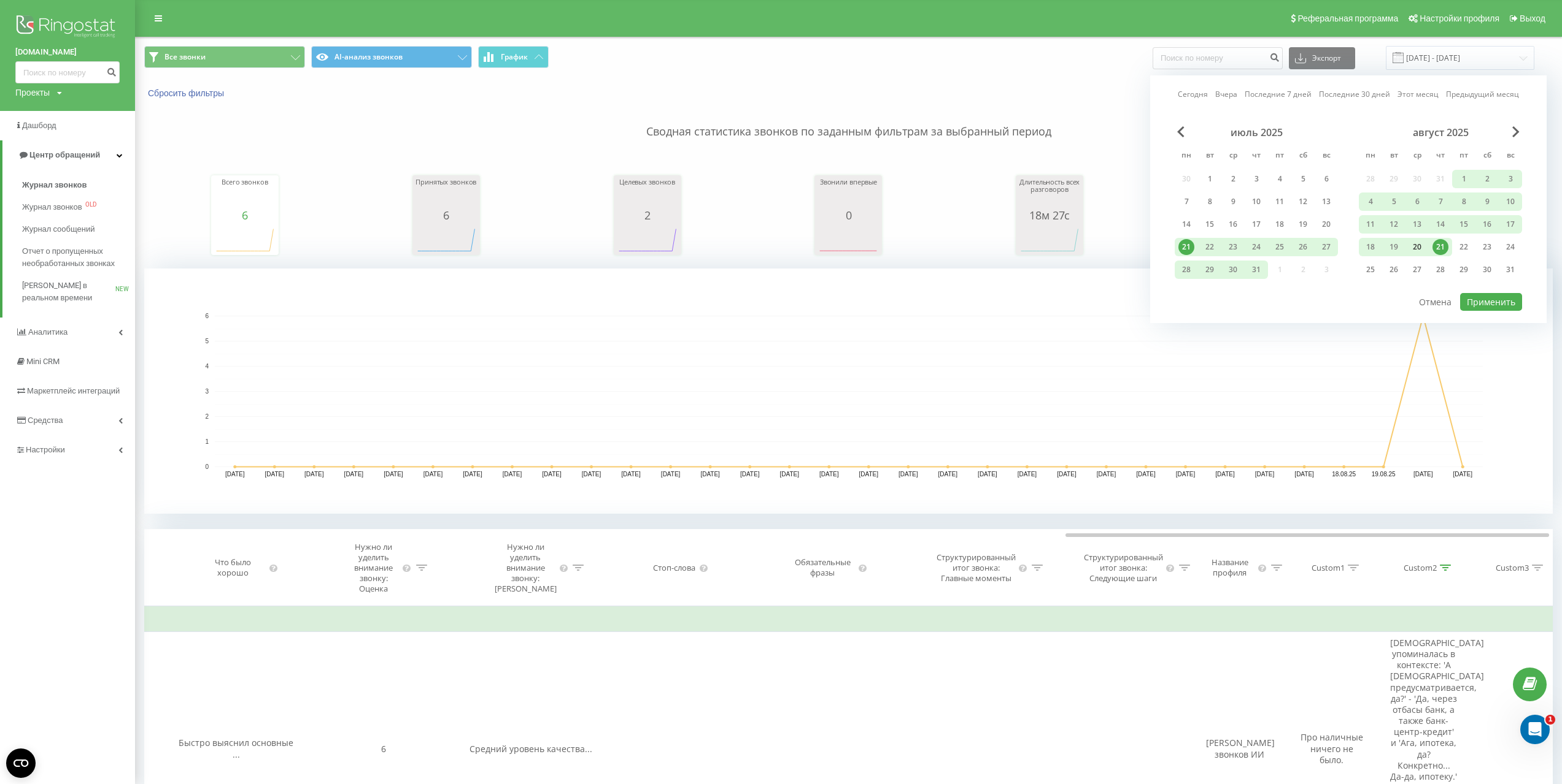
click at [1409, 239] on div "20" at bounding box center [1417, 247] width 16 height 16
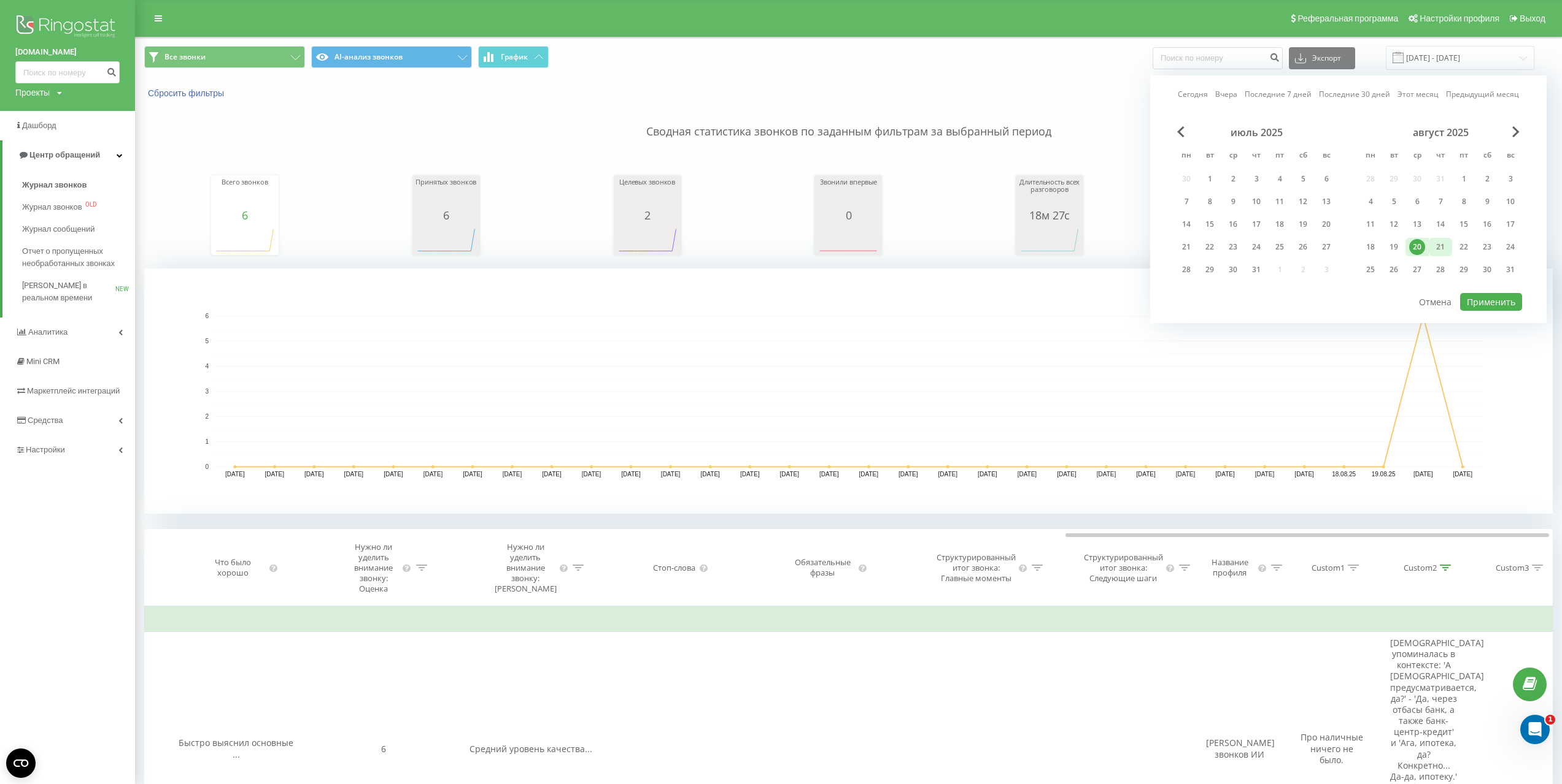
click at [1432, 239] on div "21" at bounding box center [1440, 247] width 16 height 16
click at [1494, 294] on button "Применить" at bounding box center [1490, 302] width 62 height 18
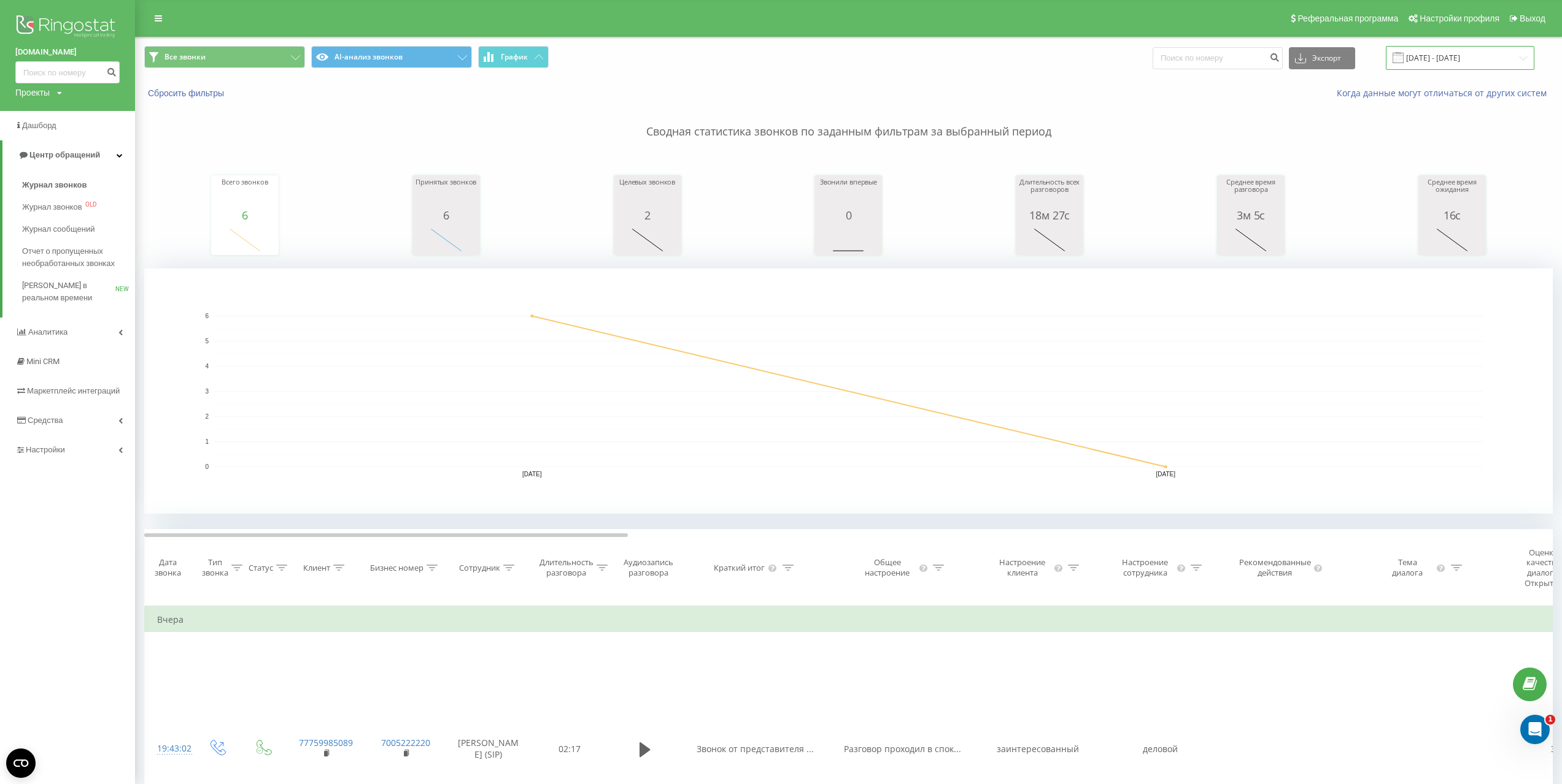
click at [1517, 56] on input "20.08.2025 - 21.08.2025" at bounding box center [1460, 58] width 149 height 24
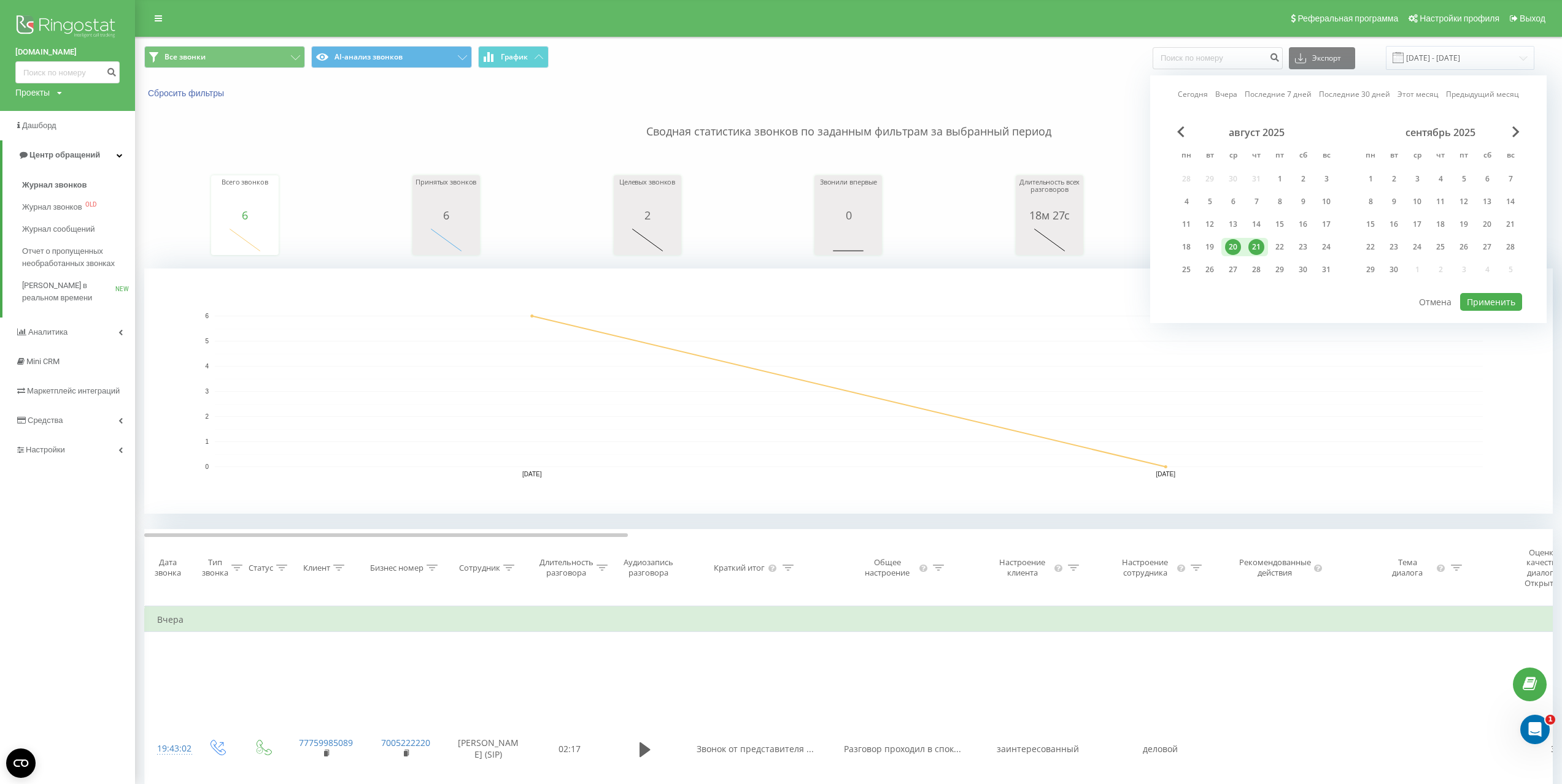
click at [1225, 239] on div "20" at bounding box center [1233, 247] width 16 height 16
click at [1490, 294] on button "Применить" at bounding box center [1490, 302] width 62 height 18
type input "20.08.2025 - 20.08.2025"
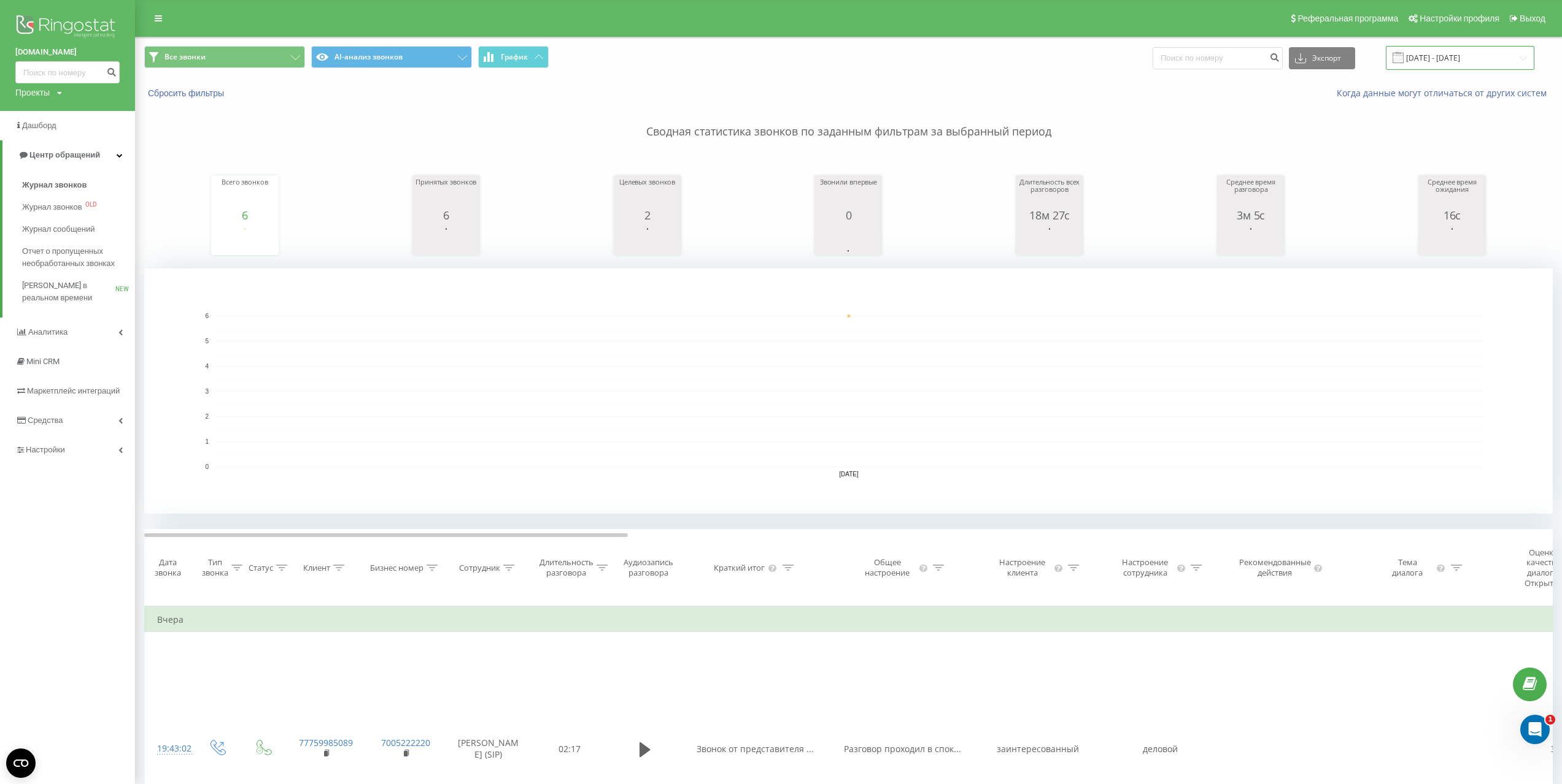
click at [1488, 53] on input "20.08.2025 - 20.08.2025" at bounding box center [1460, 58] width 149 height 24
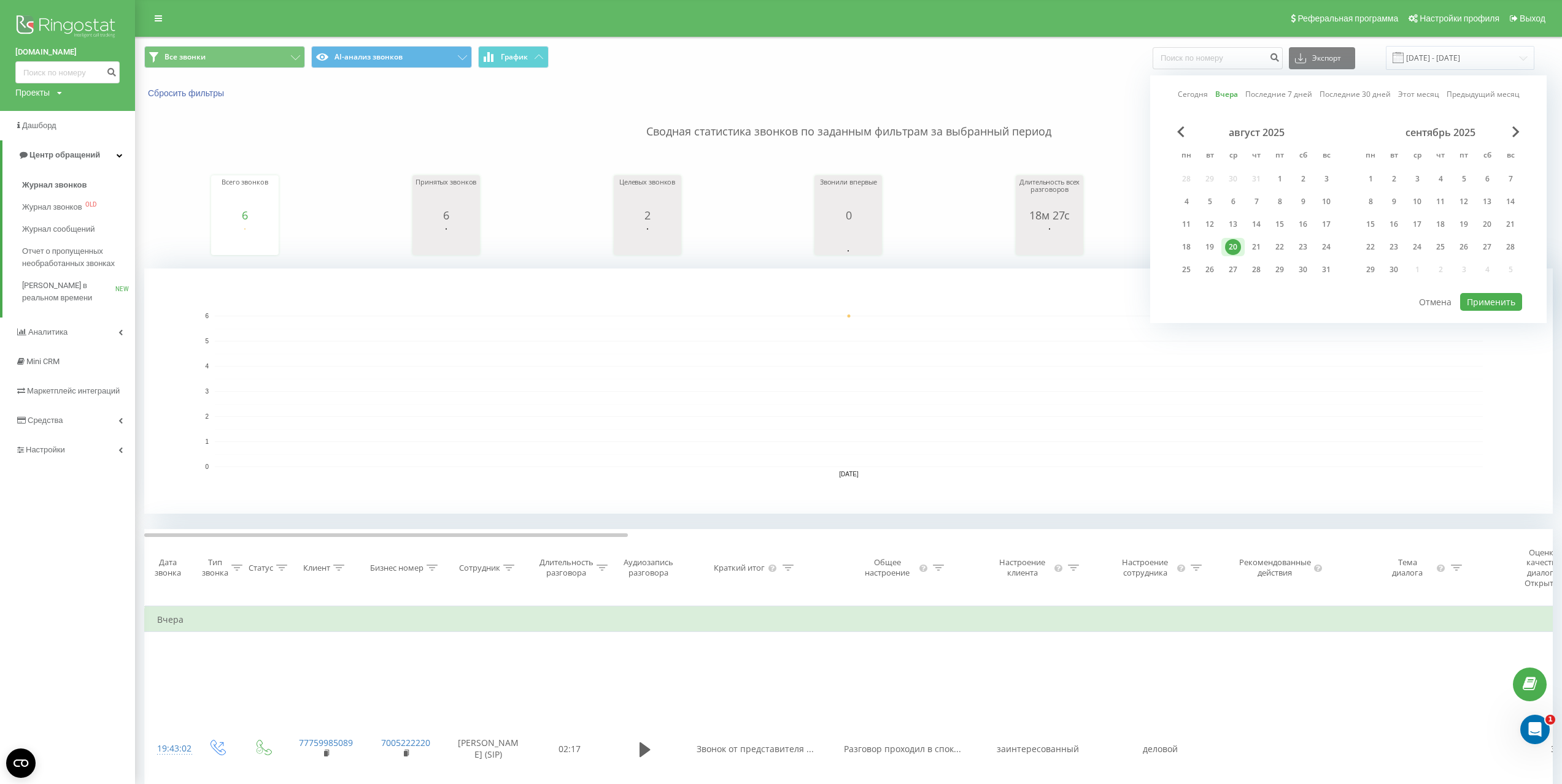
click at [1225, 239] on div "20" at bounding box center [1233, 247] width 16 height 16
click at [1476, 294] on button "Применить" at bounding box center [1490, 302] width 62 height 18
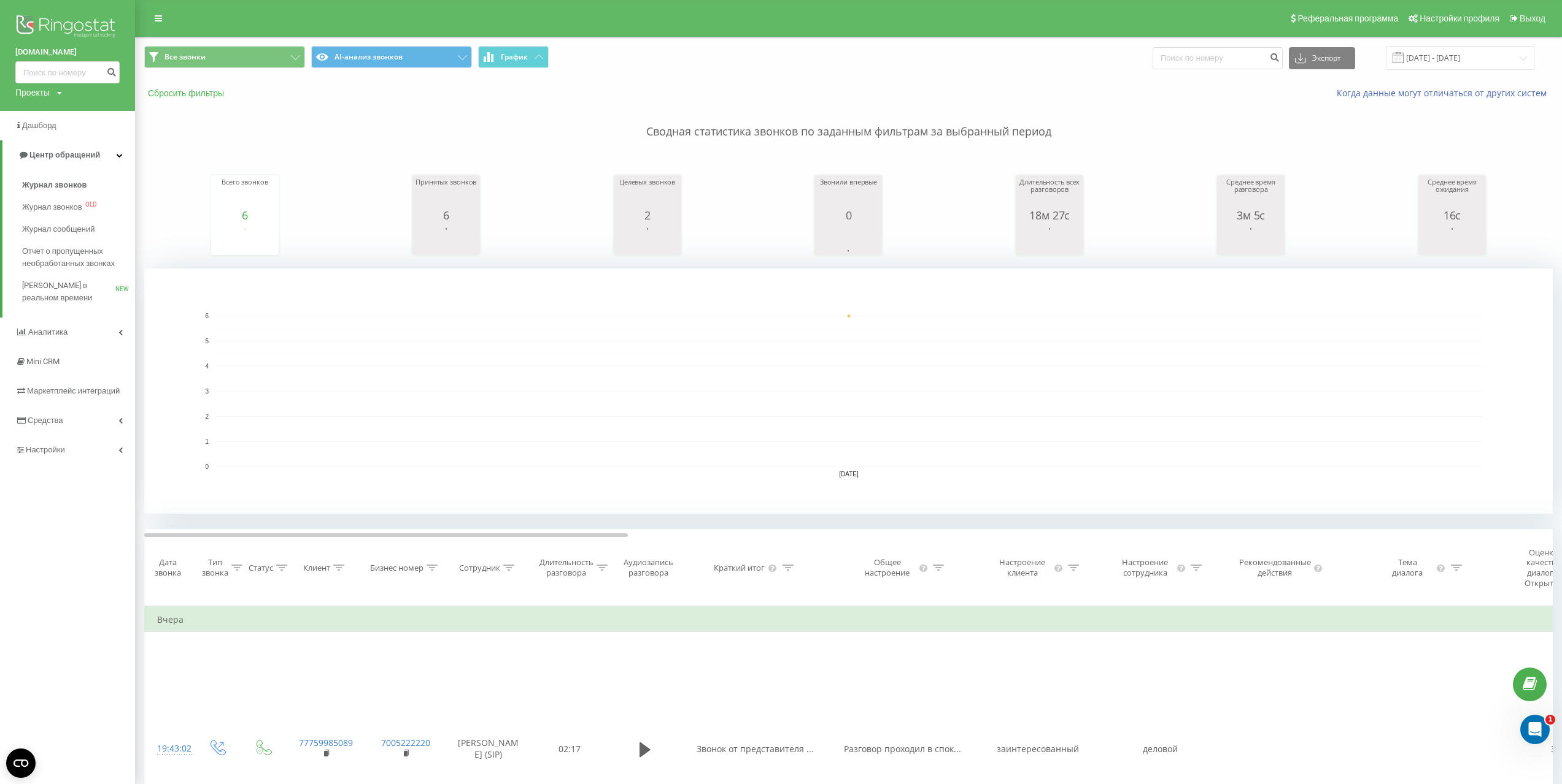
click at [180, 98] on button "Сбросить фильтры" at bounding box center [186, 93] width 86 height 11
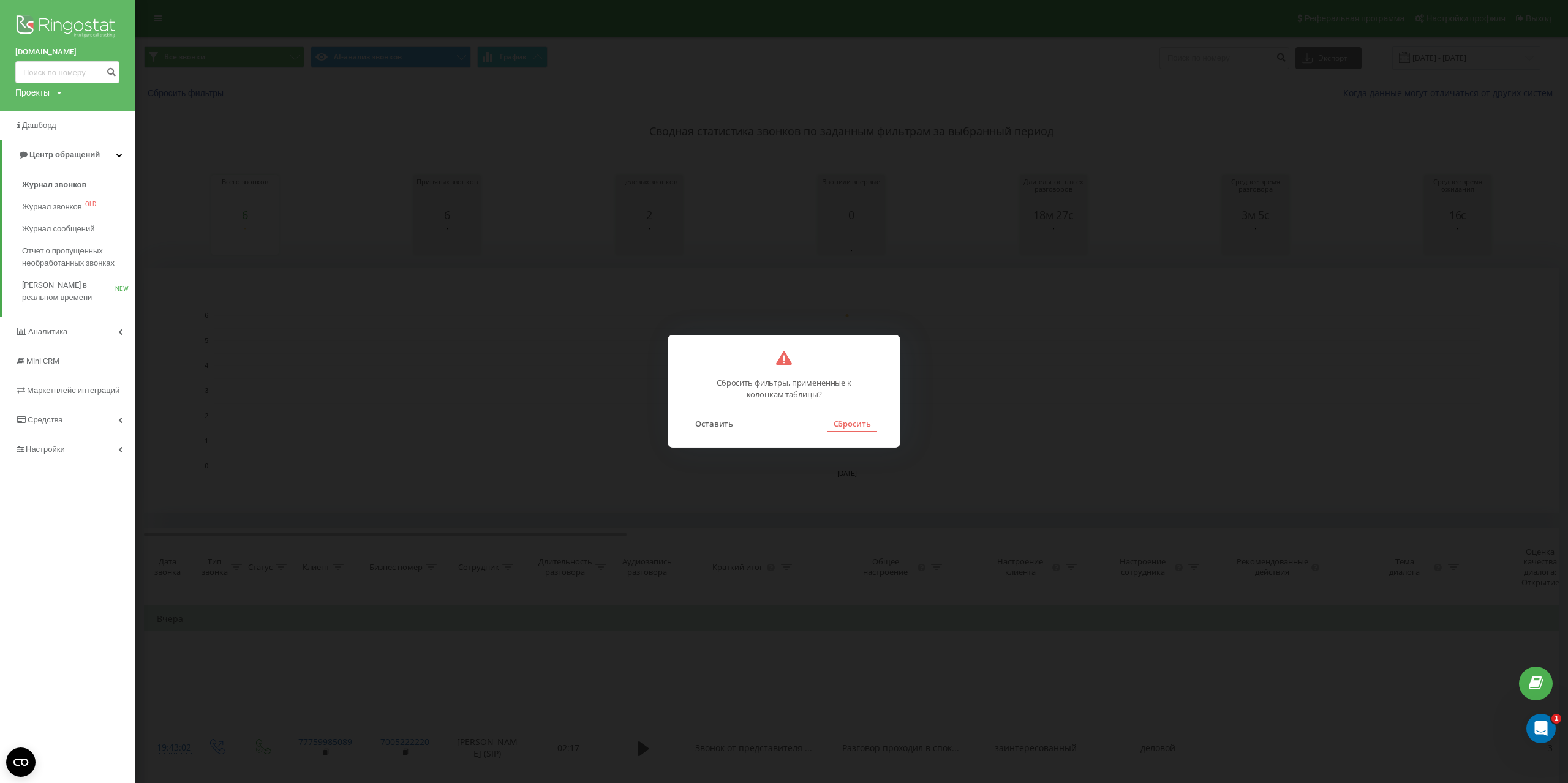
click at [859, 428] on button "Сбросить" at bounding box center [852, 424] width 49 height 16
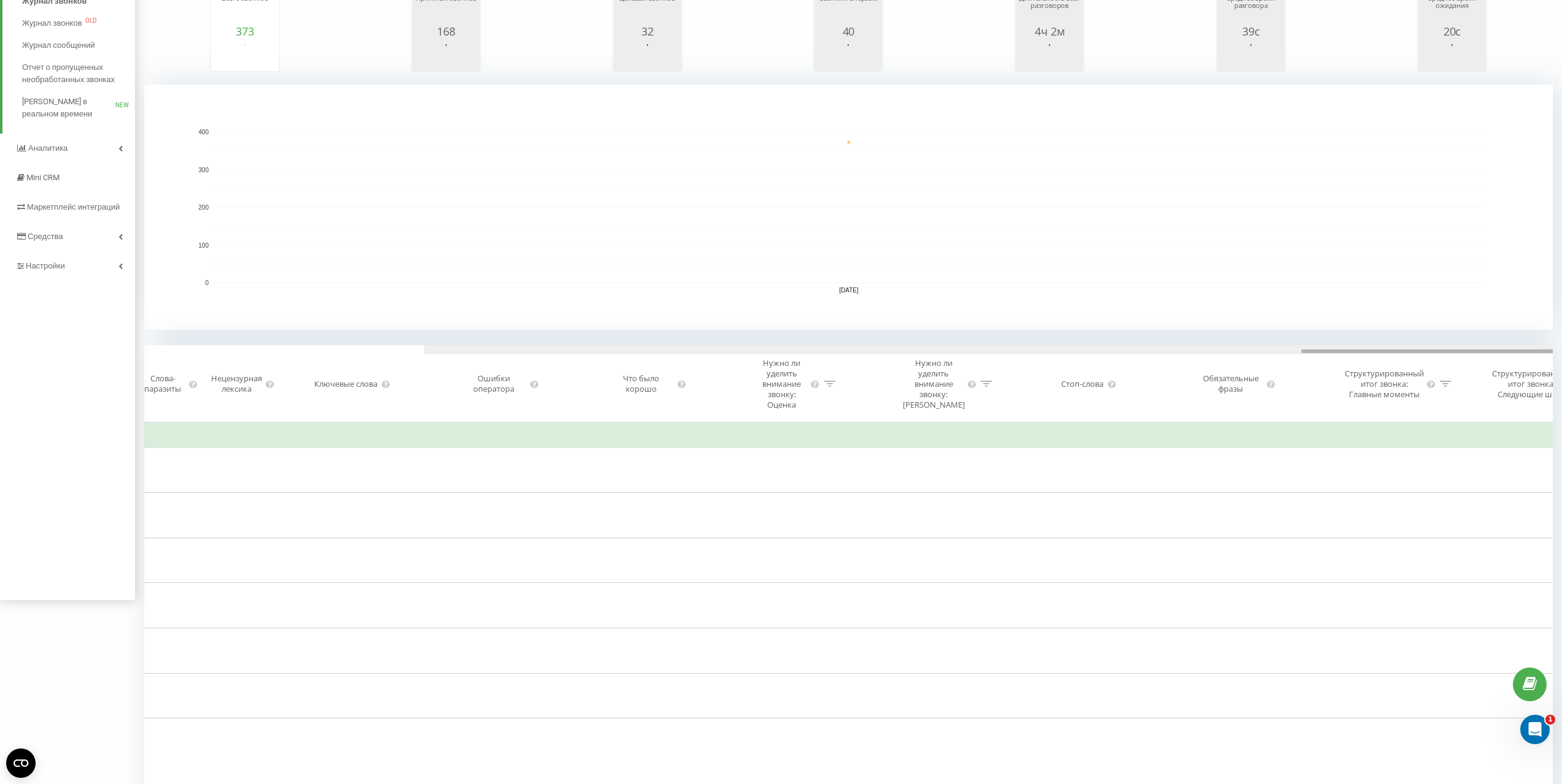
scroll to position [0, 2561]
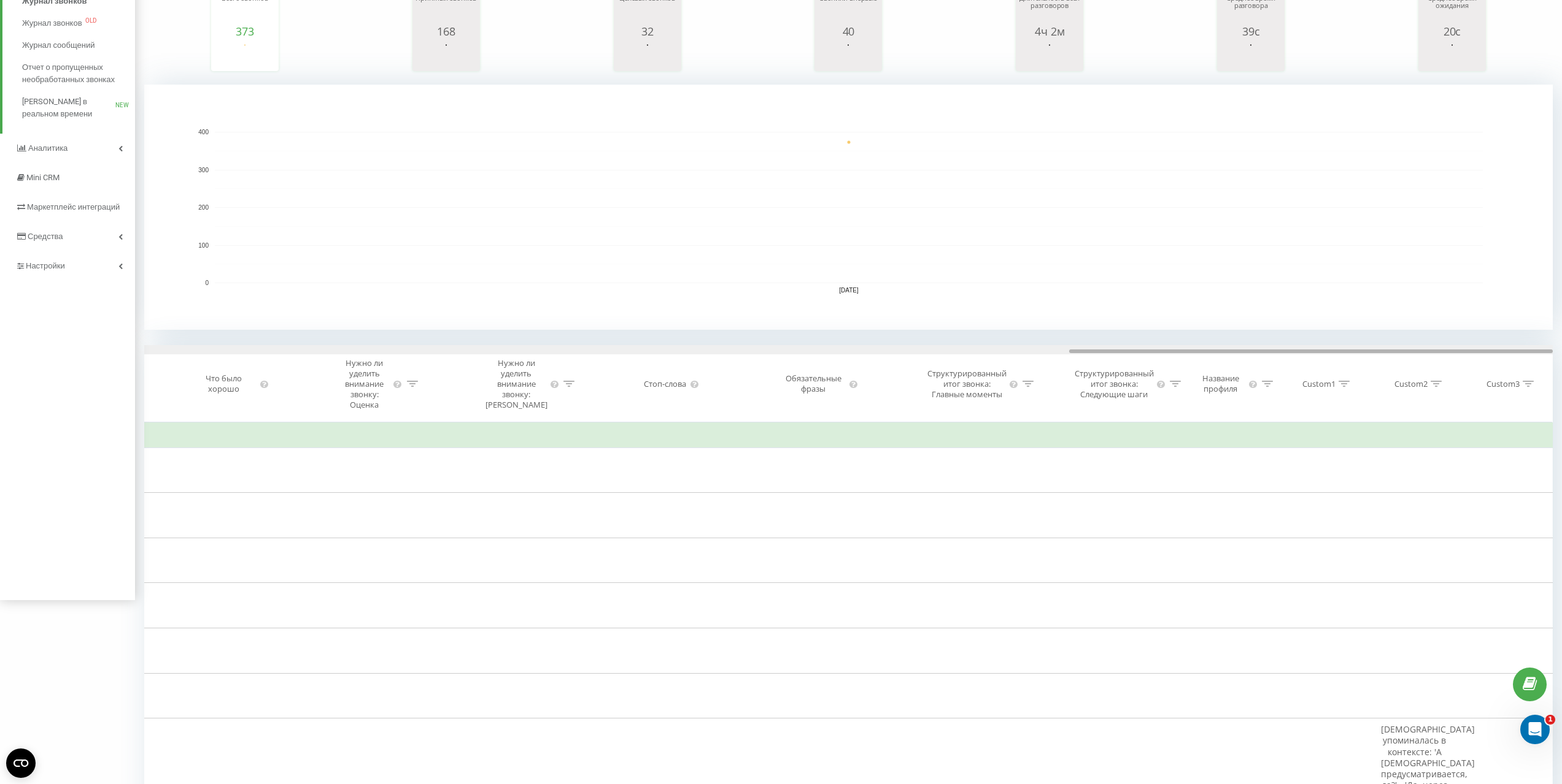
drag, startPoint x: 569, startPoint y: 352, endPoint x: 1530, endPoint y: 363, distance: 961.1
click at [1530, 363] on div "Дата звонка Тип звонка Статус Клиент Бизнес номер Сотрудник Длительность разгов…" at bounding box center [848, 384] width 1408 height 77
click at [1433, 386] on icon at bounding box center [1435, 384] width 11 height 6
click at [1401, 489] on input "text" at bounding box center [1414, 488] width 108 height 22
type input "bgjntrf"
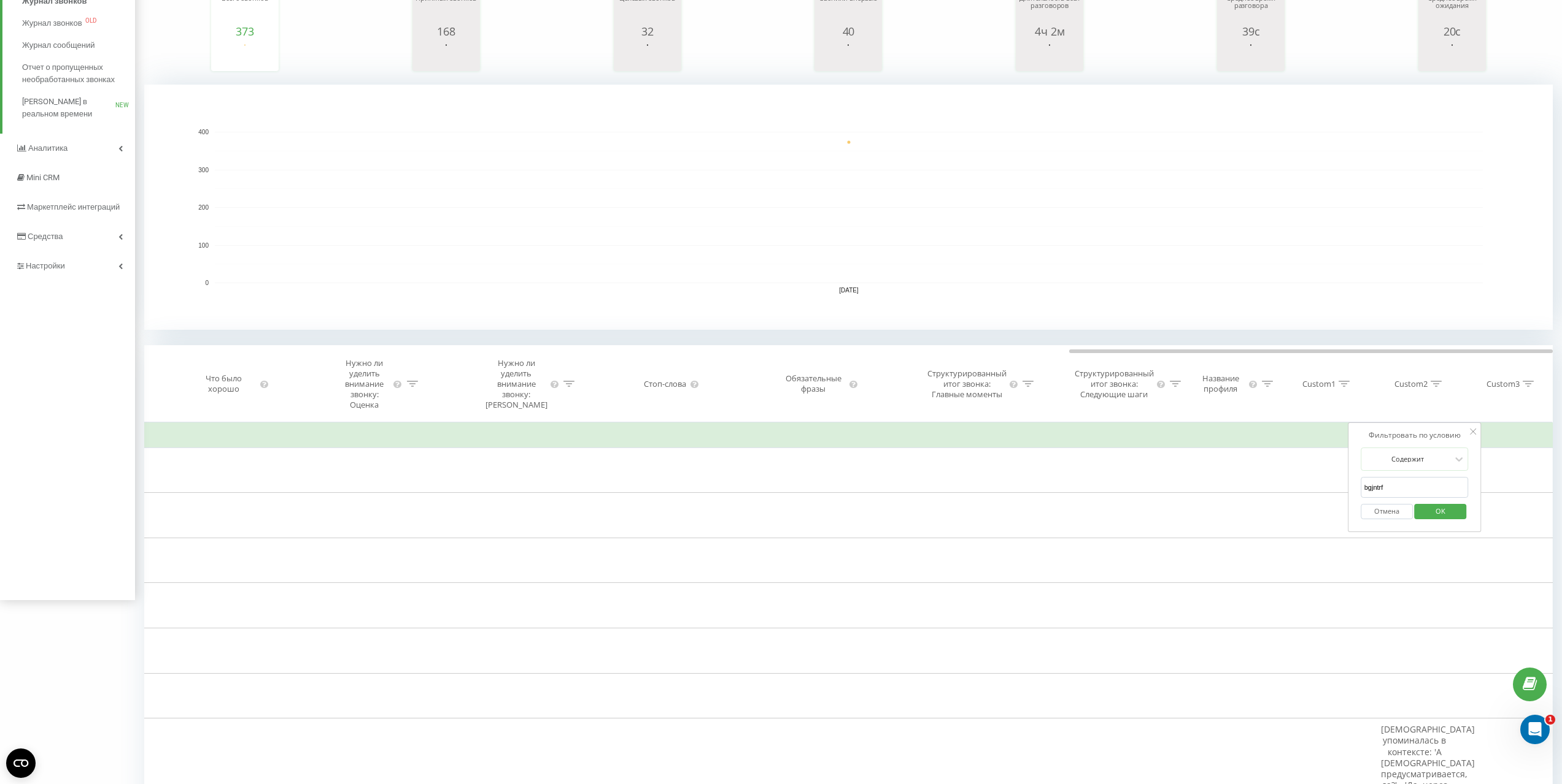
click at [1435, 510] on span "OK" at bounding box center [1440, 510] width 34 height 19
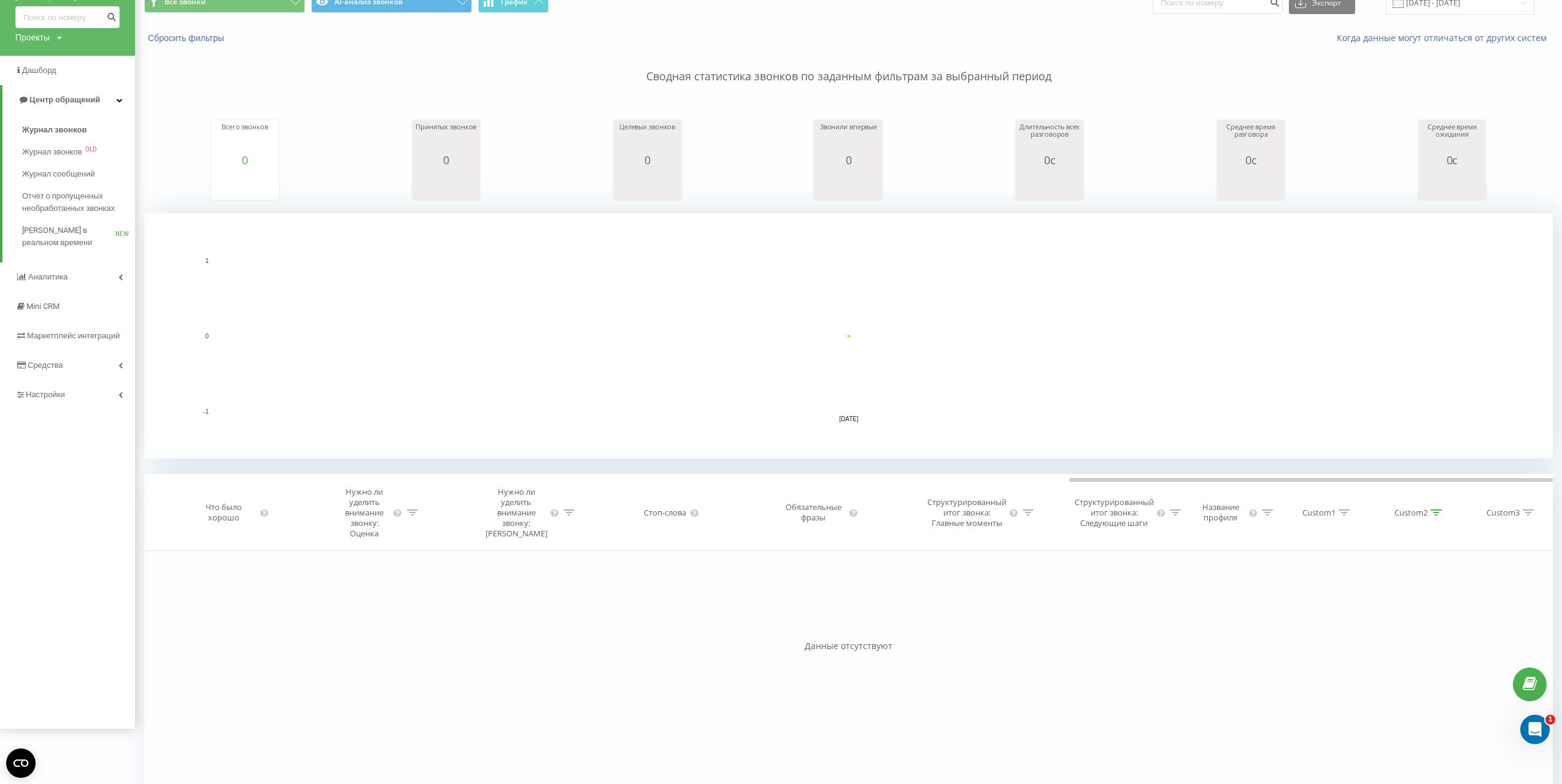
scroll to position [108, 0]
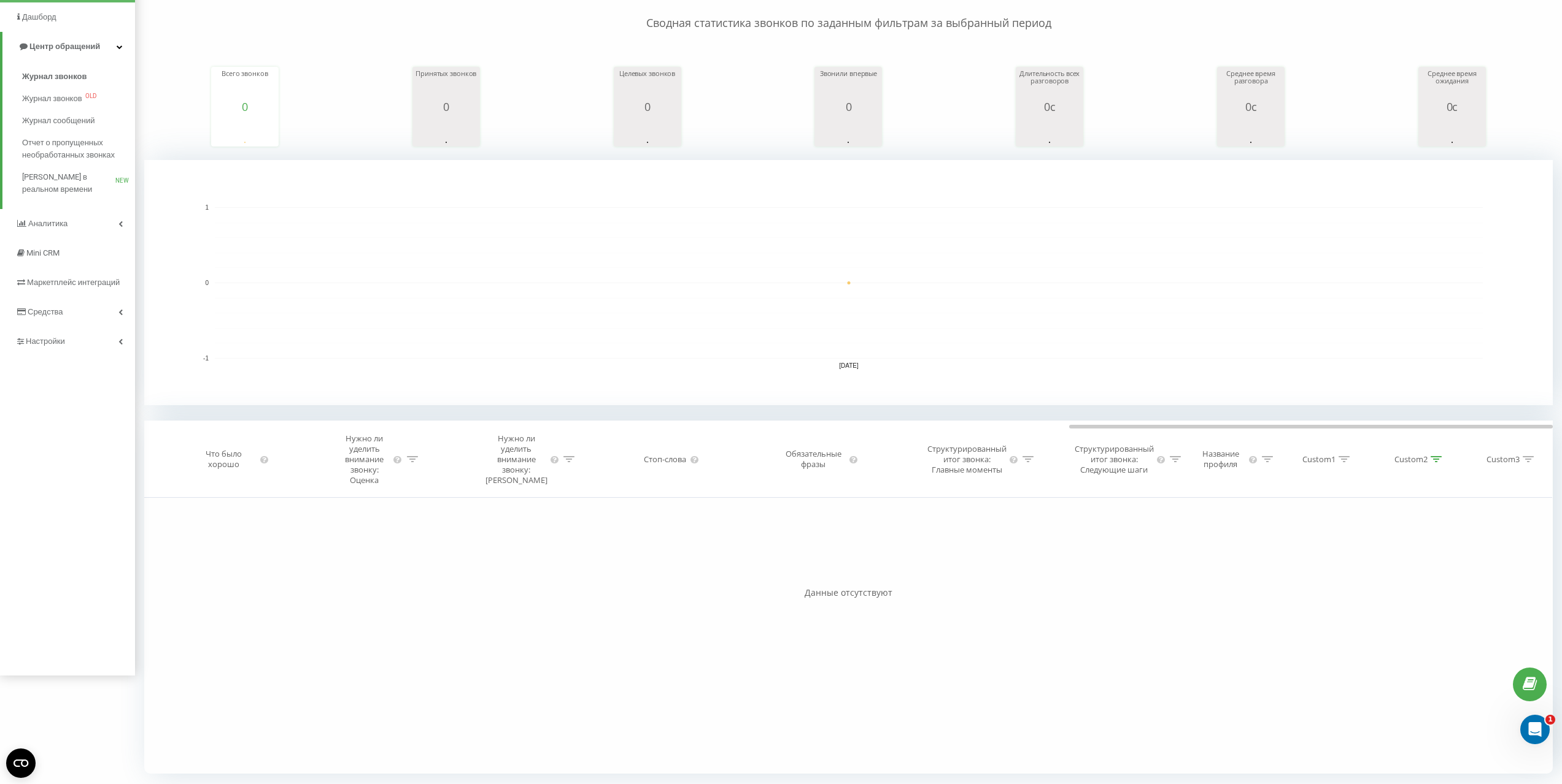
click at [1437, 462] on icon at bounding box center [1435, 459] width 11 height 6
drag, startPoint x: 1400, startPoint y: 561, endPoint x: 1342, endPoint y: 563, distance: 58.0
click at [1342, 563] on div "Фильтровать по условию Равно Введите значение Отмена OK Фильтровать по условию …" at bounding box center [848, 636] width 1408 height 276
type input "Ипотека"
click at [1437, 586] on span "OK" at bounding box center [1440, 586] width 34 height 19
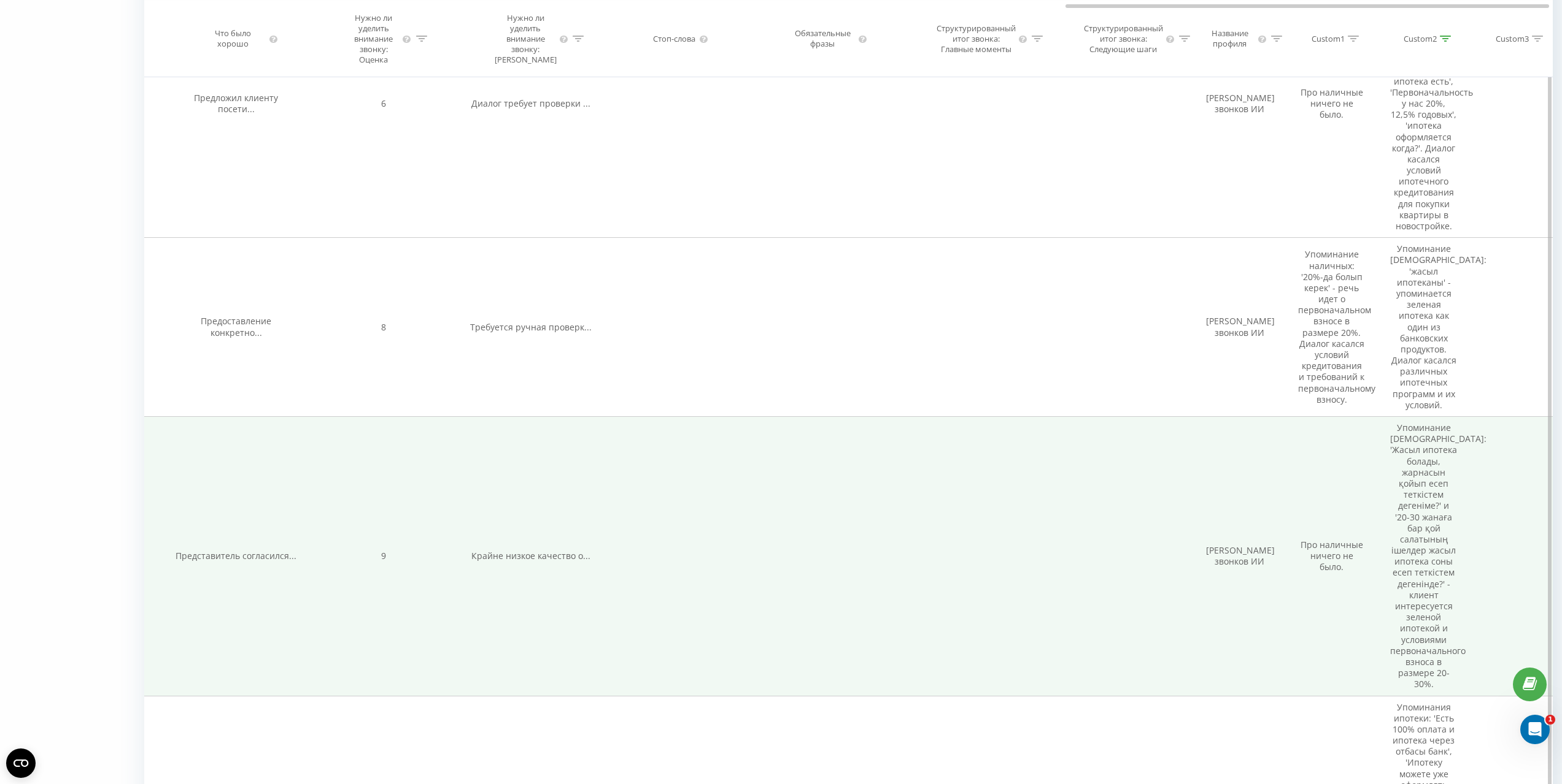
scroll to position [1547, 0]
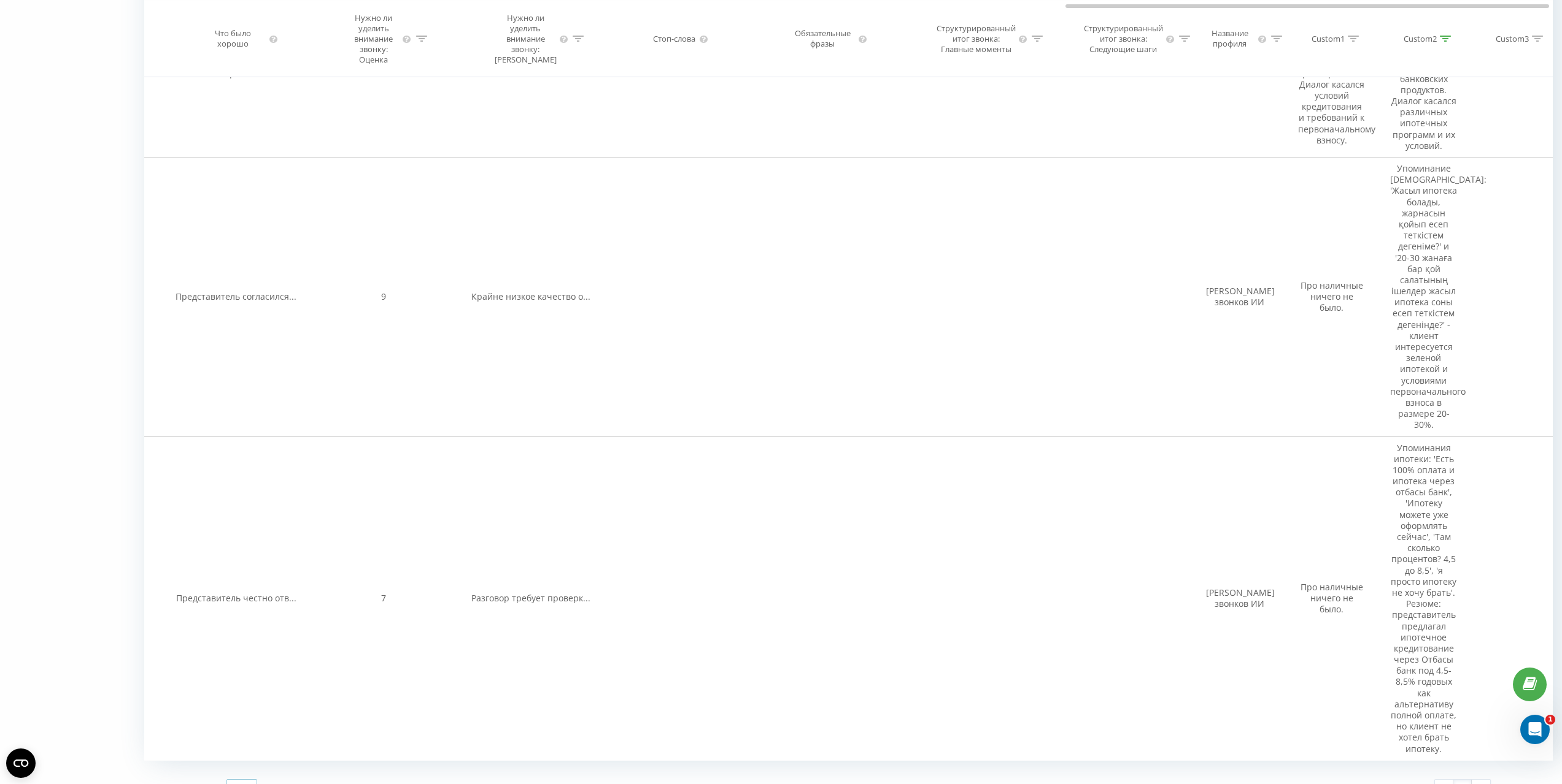
click at [246, 777] on icon at bounding box center [248, 789] width 19 height 24
click at [239, 765] on span "100" at bounding box center [238, 771] width 15 height 12
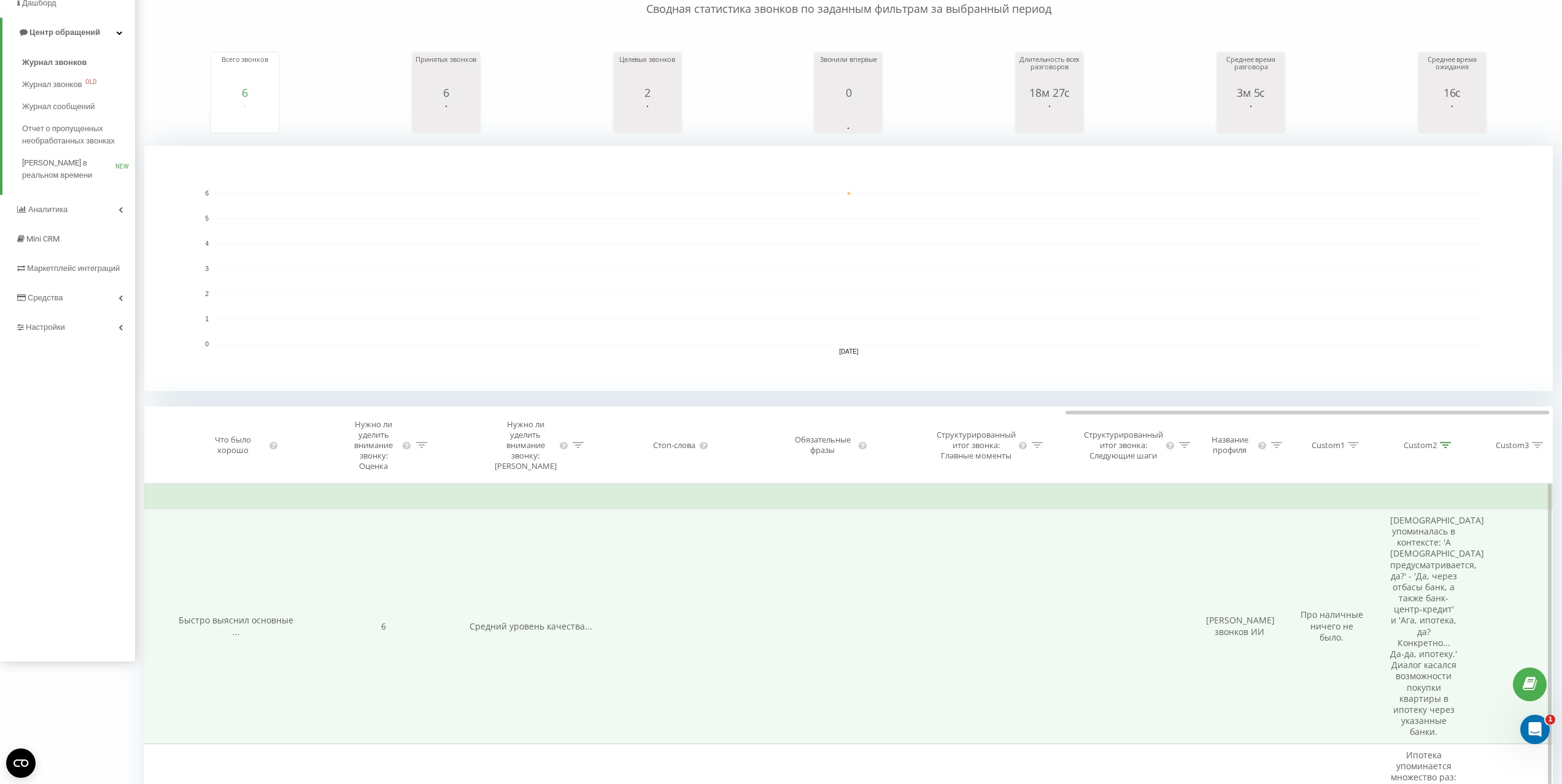
scroll to position [198, 0]
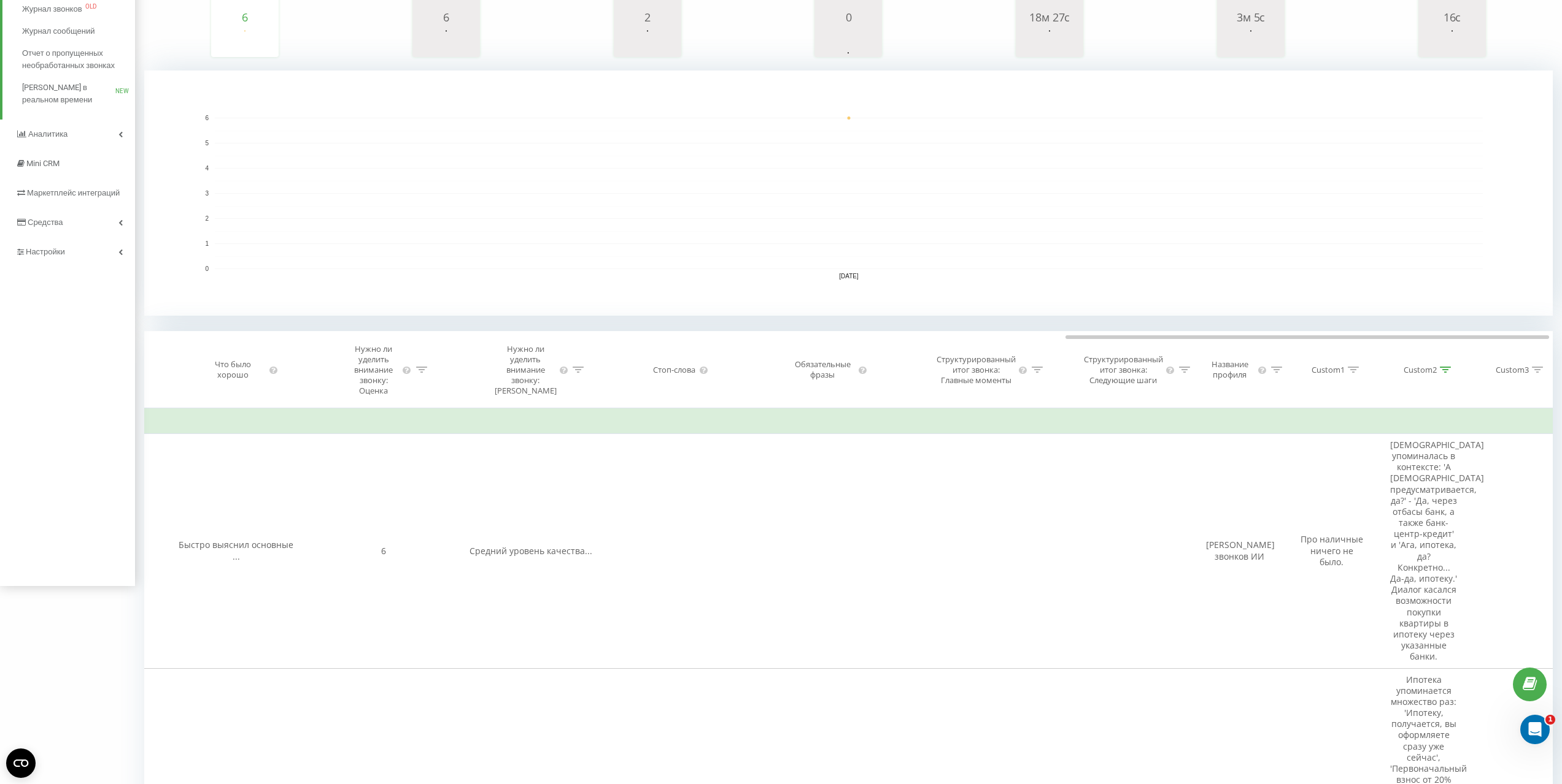
click at [1446, 365] on div at bounding box center [1445, 369] width 11 height 11
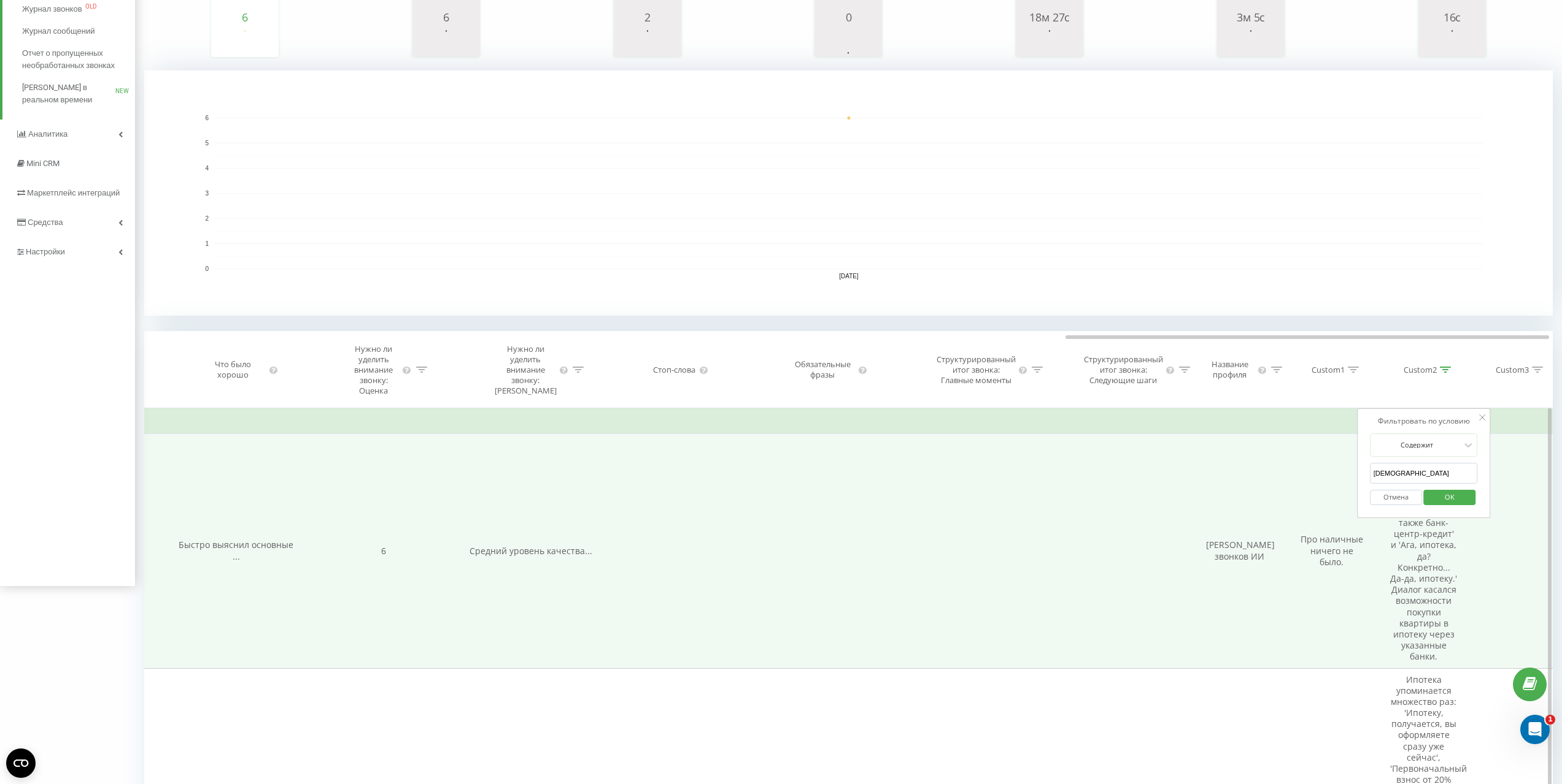
drag, startPoint x: 1410, startPoint y: 474, endPoint x: 1340, endPoint y: 474, distance: 70.0
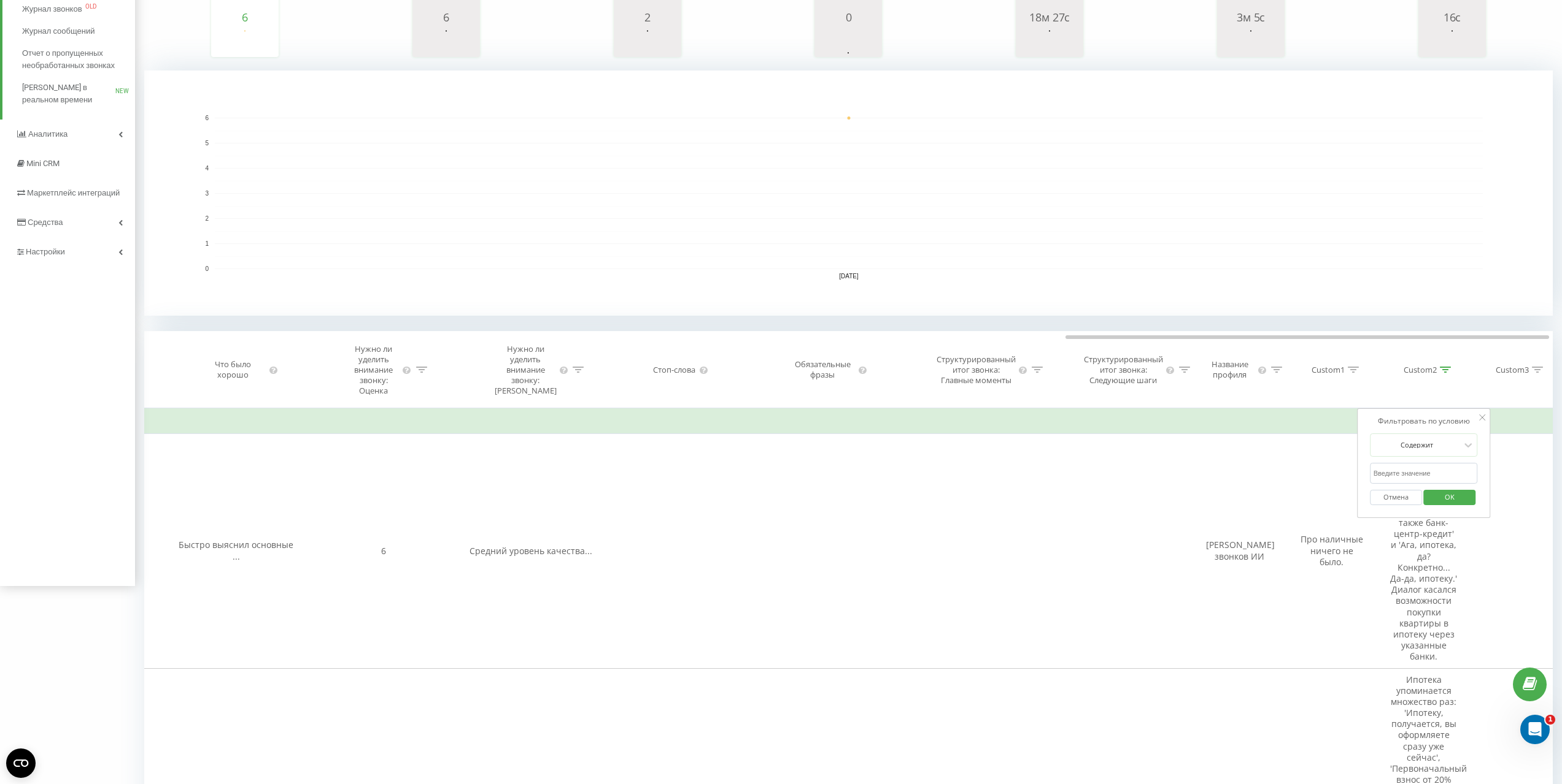
click at [1432, 494] on button "OK" at bounding box center [1449, 497] width 52 height 16
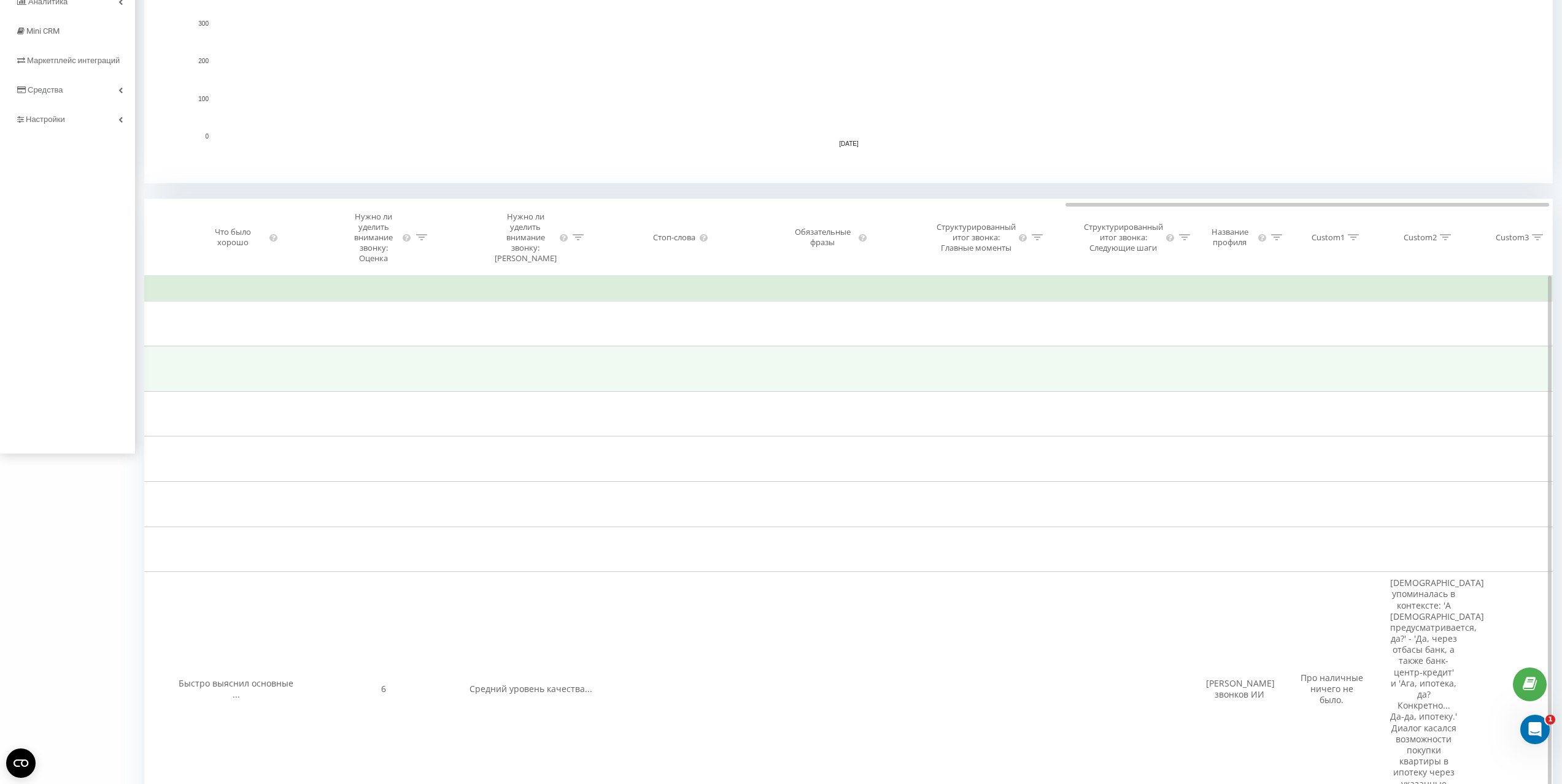
scroll to position [259, 0]
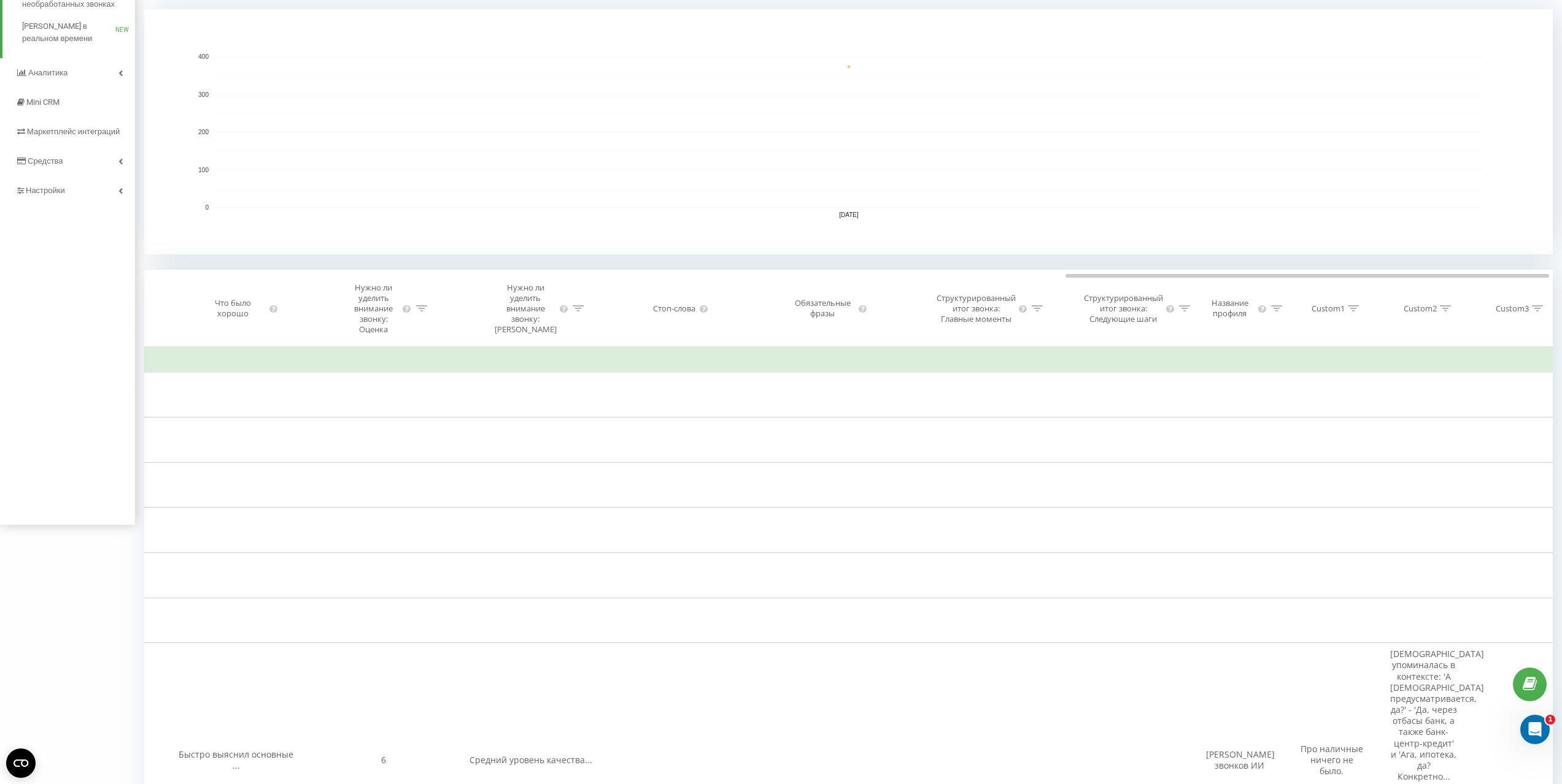
click at [1360, 307] on div "Custom1" at bounding box center [1330, 308] width 92 height 11
click at [1332, 412] on input "text" at bounding box center [1331, 413] width 108 height 22
type input "Наличные"
click at [1364, 435] on span "OK" at bounding box center [1357, 435] width 34 height 19
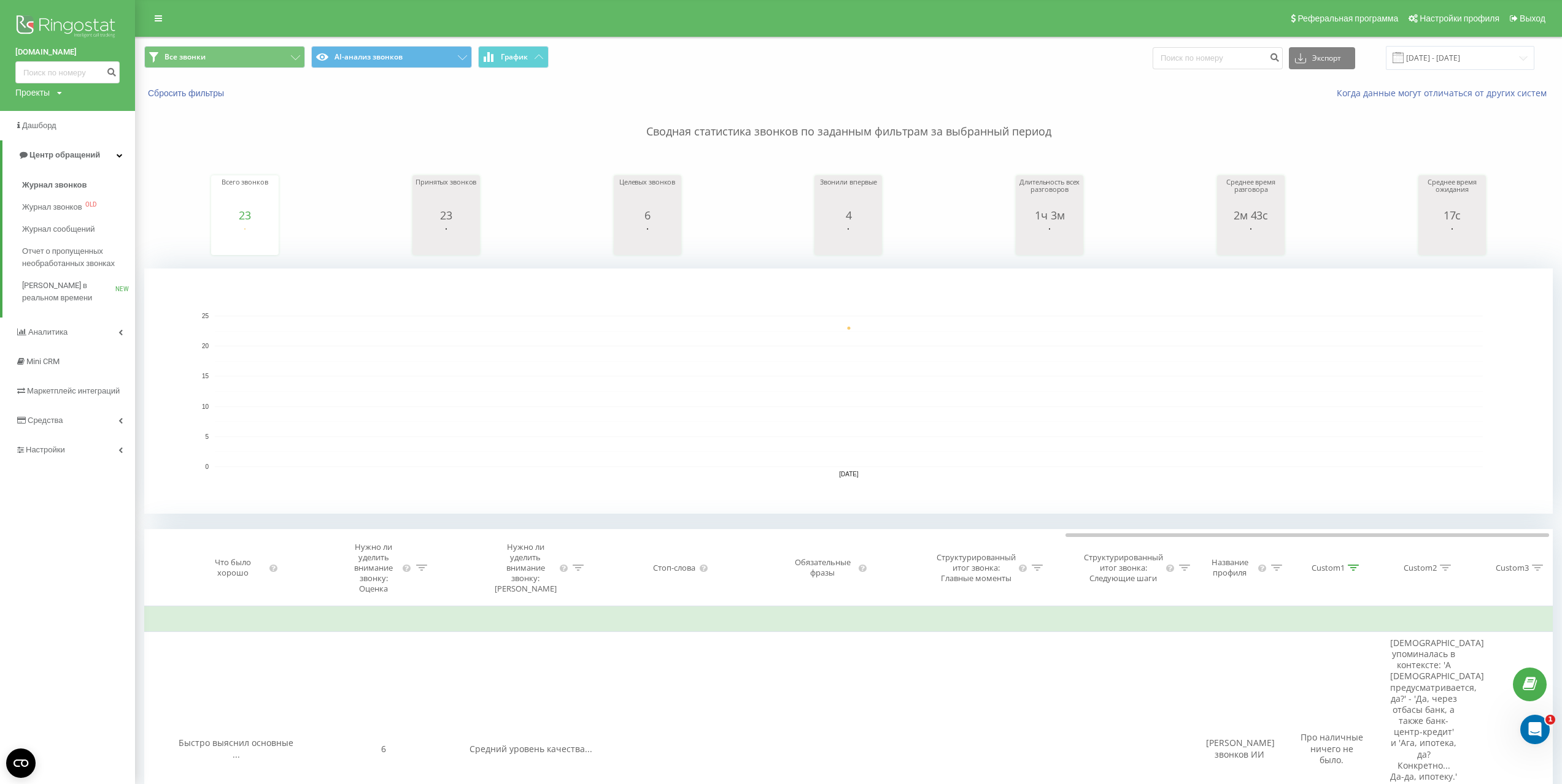
click at [59, 26] on img at bounding box center [68, 27] width 104 height 31
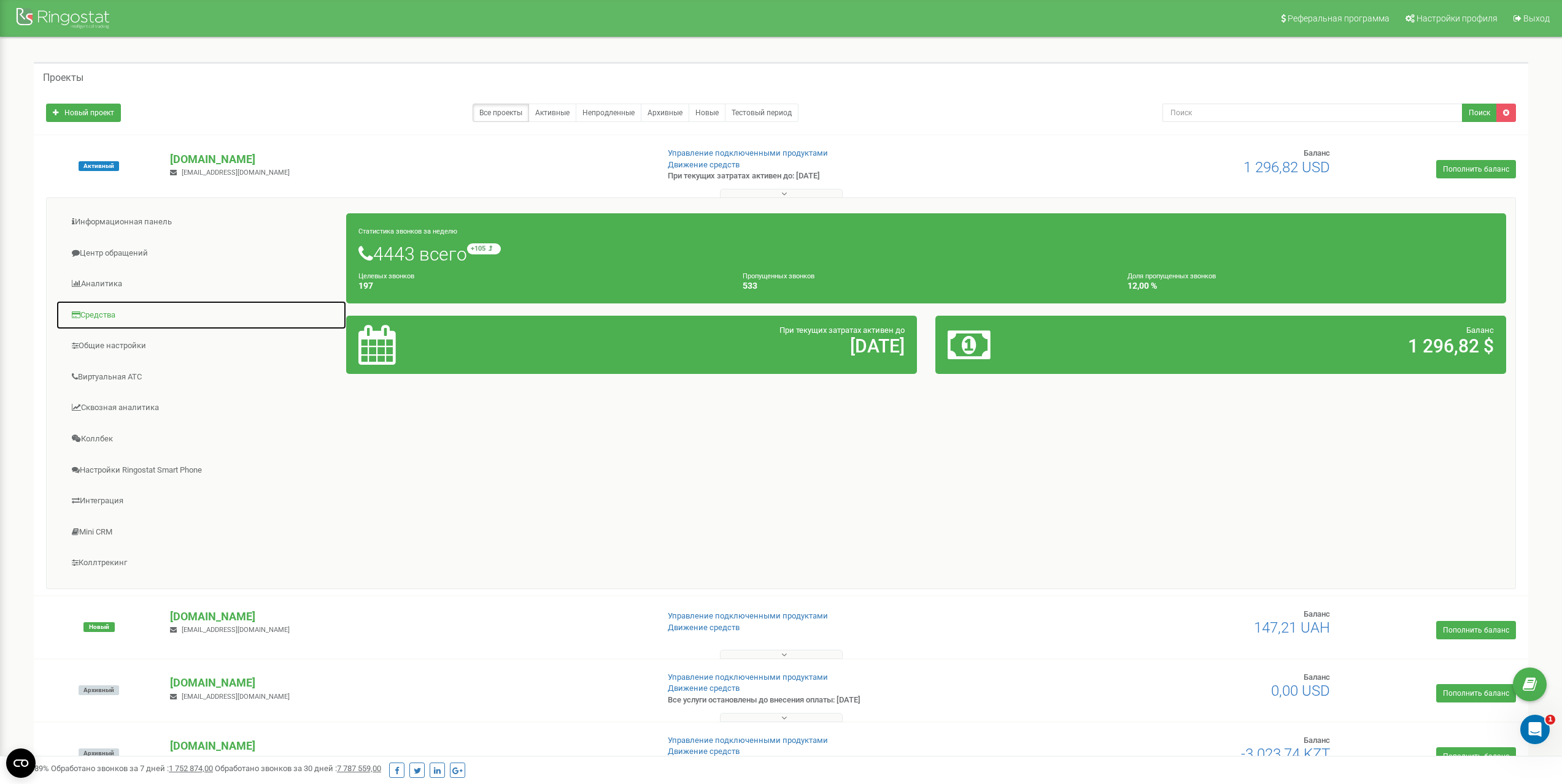
click at [103, 312] on link "Средства" at bounding box center [201, 315] width 291 height 31
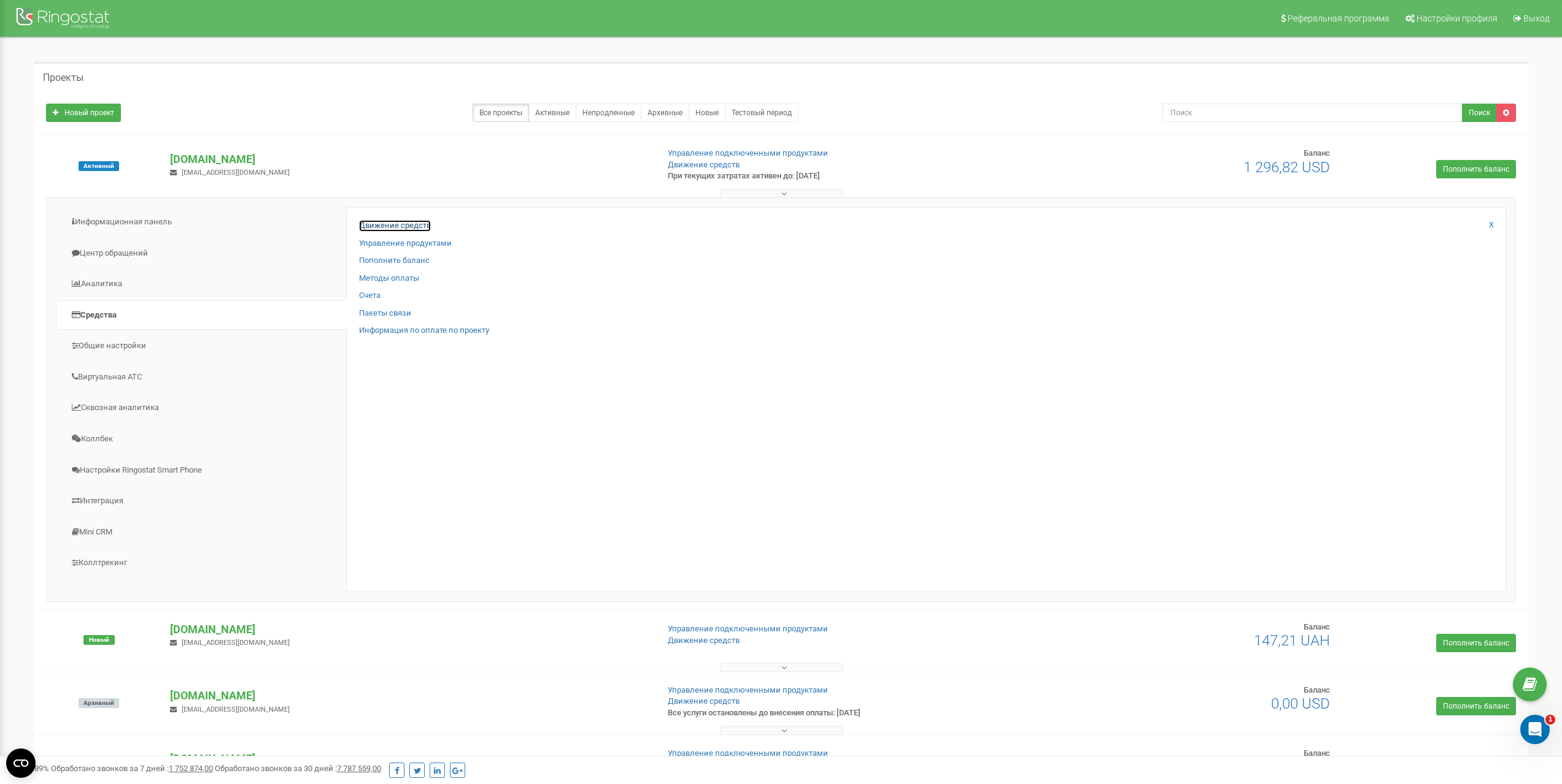
click at [403, 226] on link "Движение средств" at bounding box center [394, 227] width 72 height 12
click at [401, 228] on link "Движение средств" at bounding box center [394, 227] width 72 height 12
click at [386, 227] on link "Движение средств" at bounding box center [394, 227] width 72 height 12
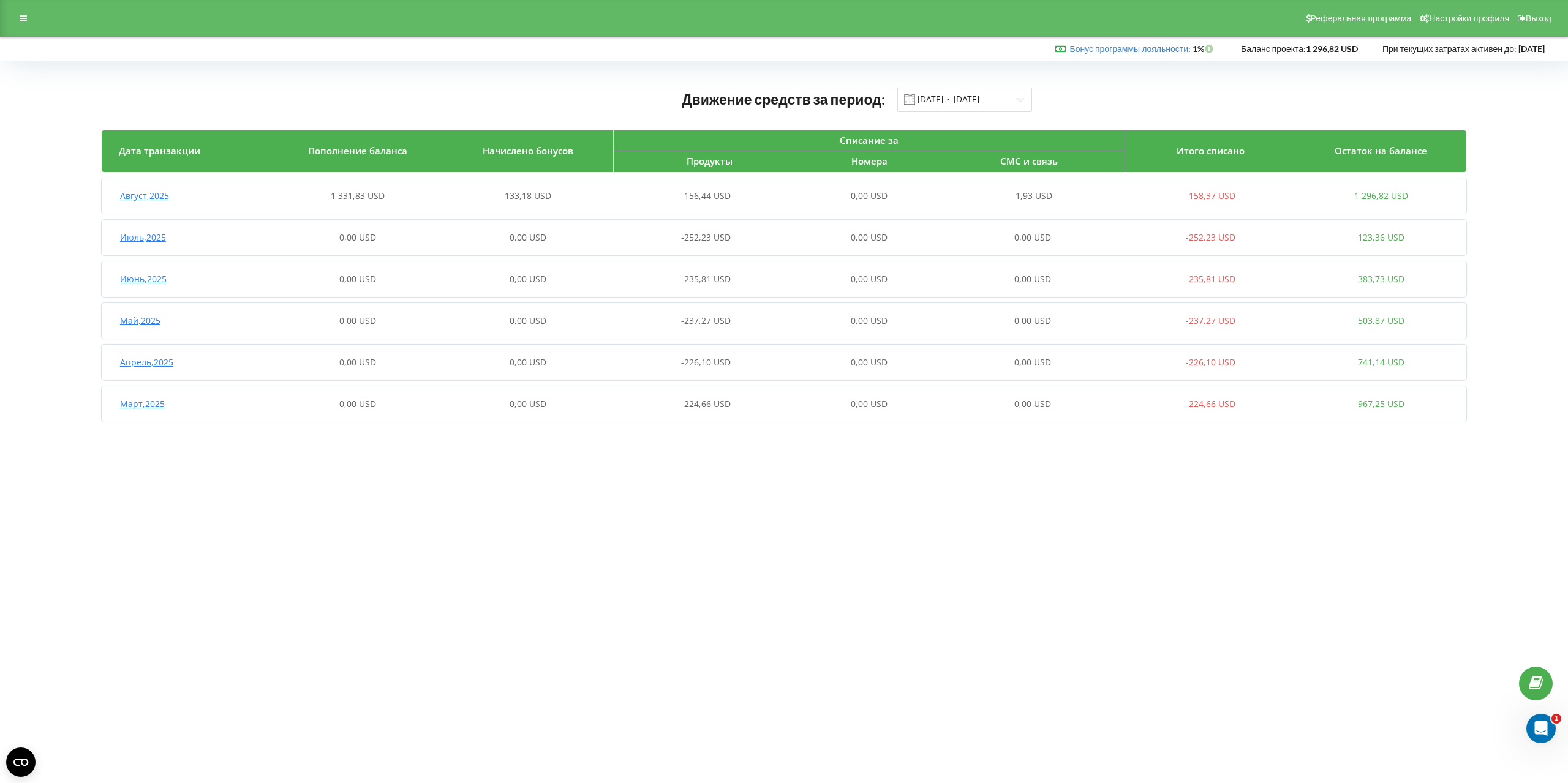
click at [153, 193] on span "Август , 2025" at bounding box center [145, 196] width 49 height 12
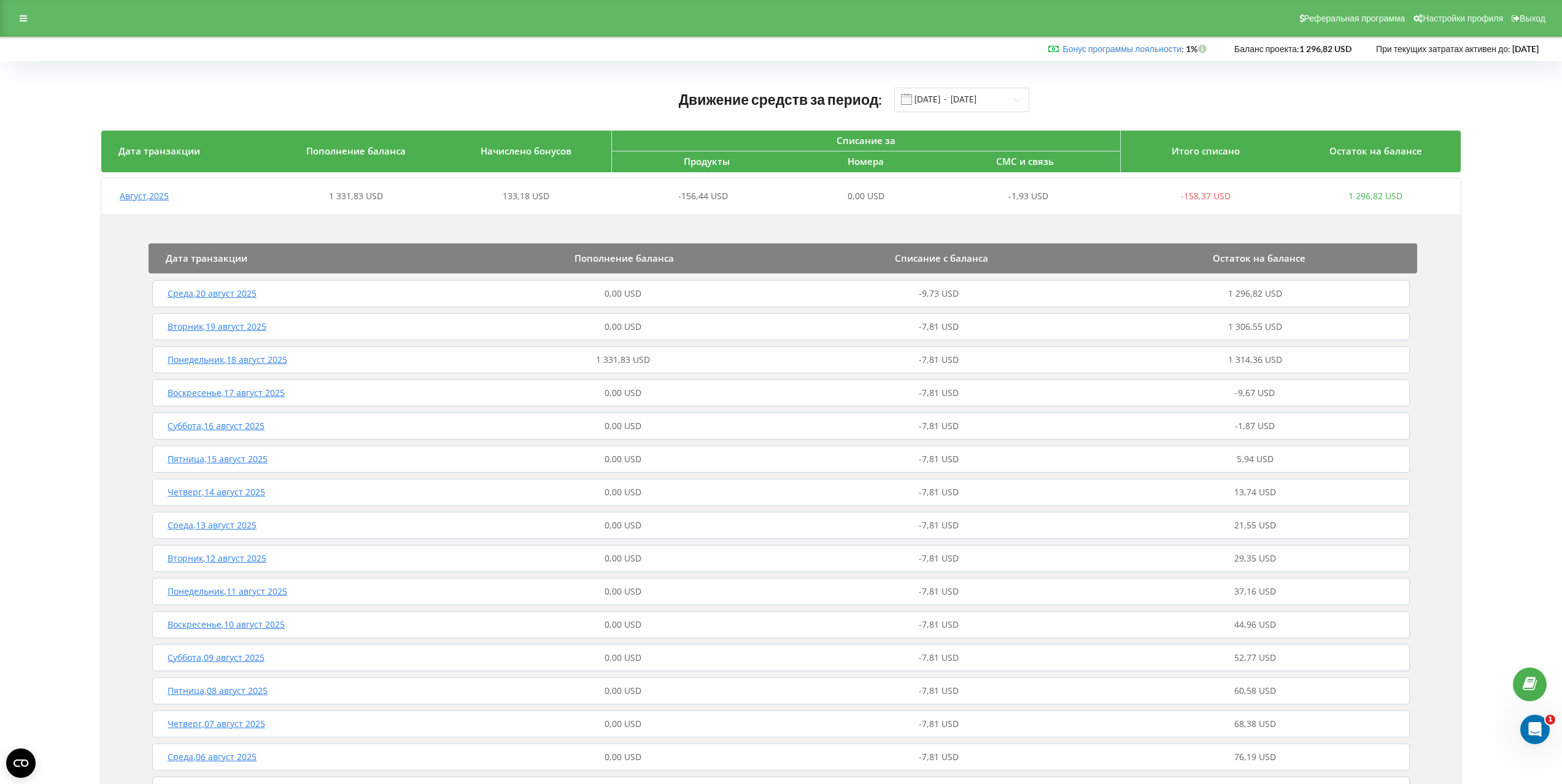
click at [238, 297] on span "Среда , 20 август 2025" at bounding box center [212, 294] width 89 height 12
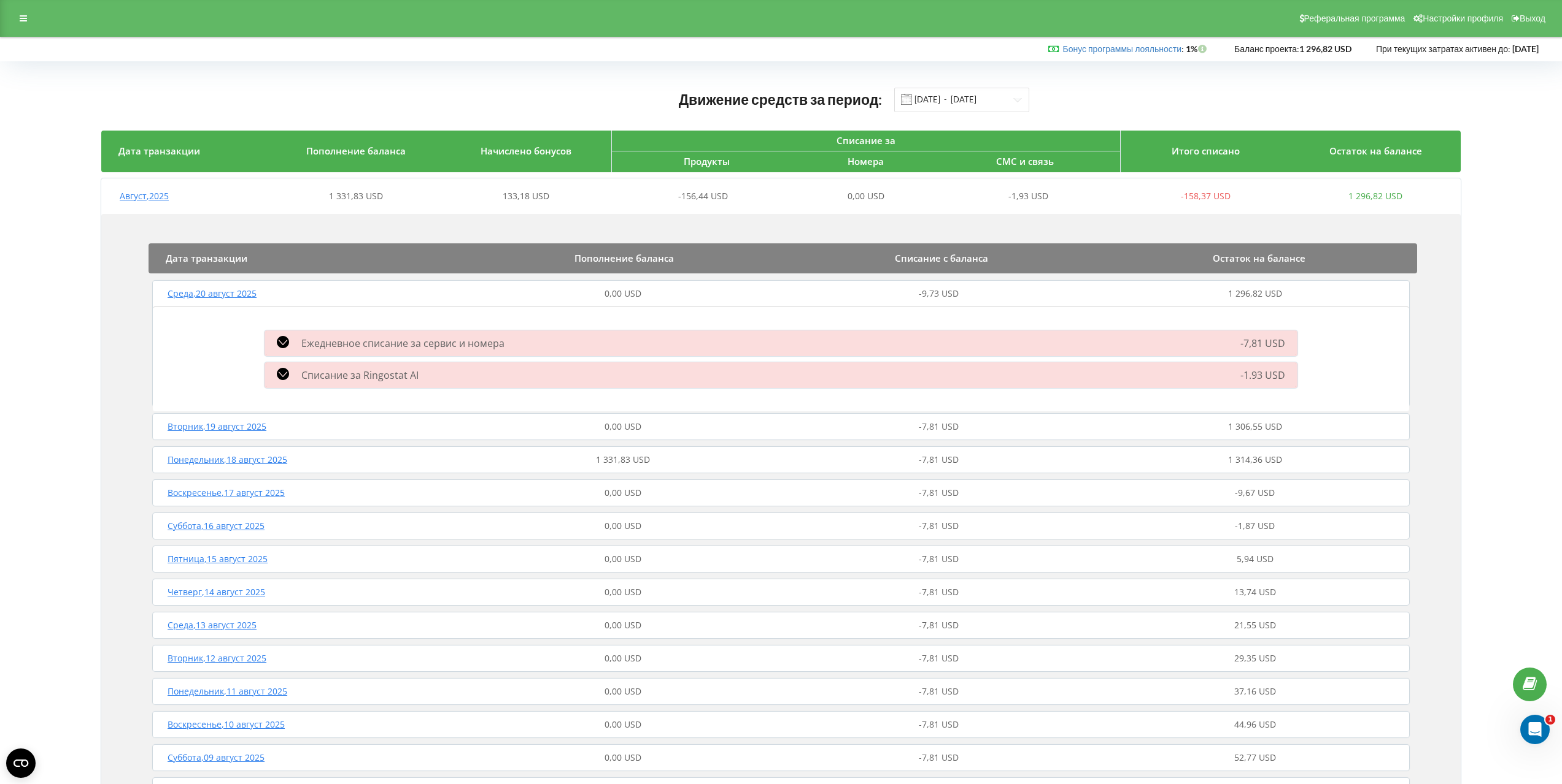
click at [224, 428] on span "Вторник , 19 август 2025" at bounding box center [217, 426] width 99 height 12
